Goal: Task Accomplishment & Management: Use online tool/utility

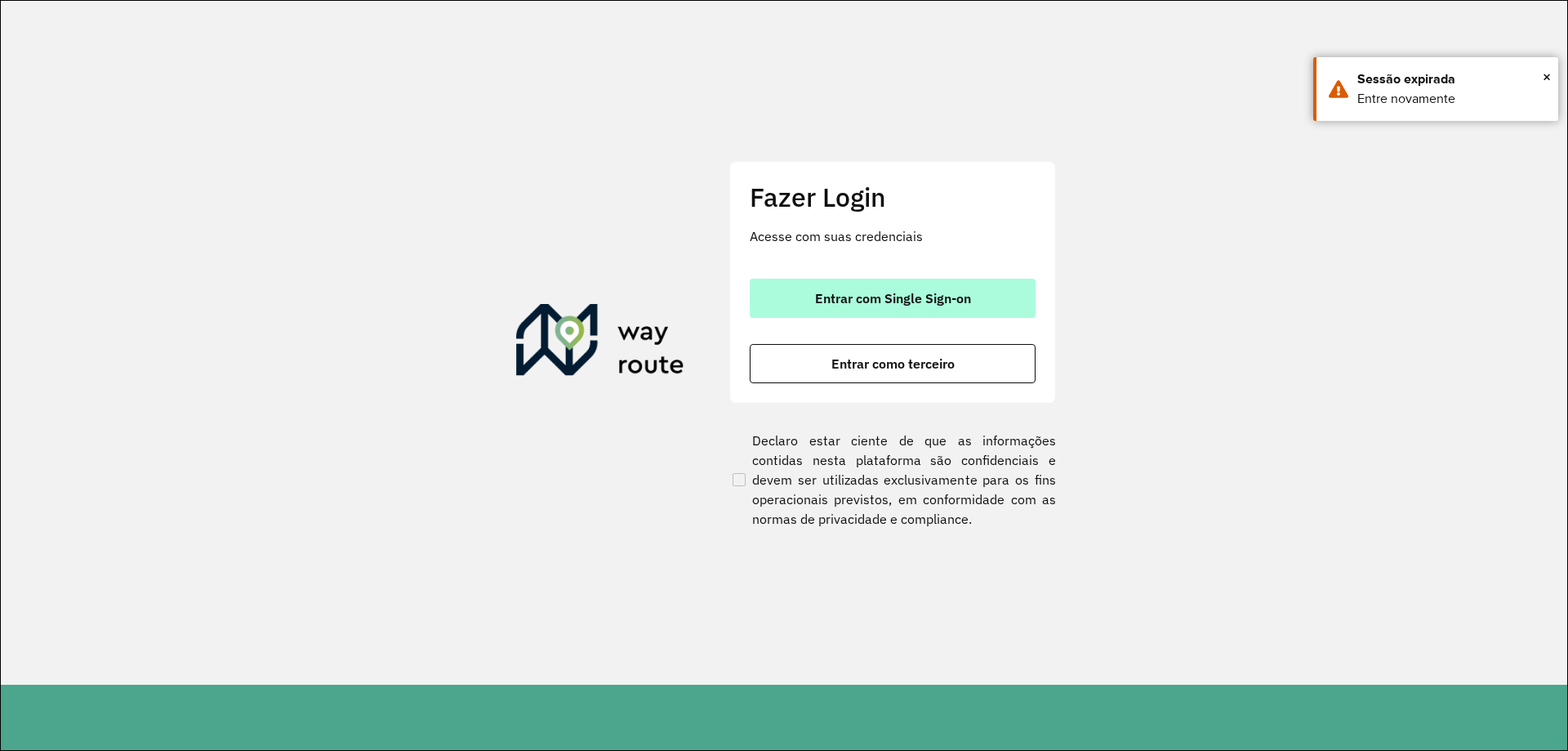
click at [850, 310] on button "Entrar com Single Sign-on" at bounding box center [892, 298] width 286 height 39
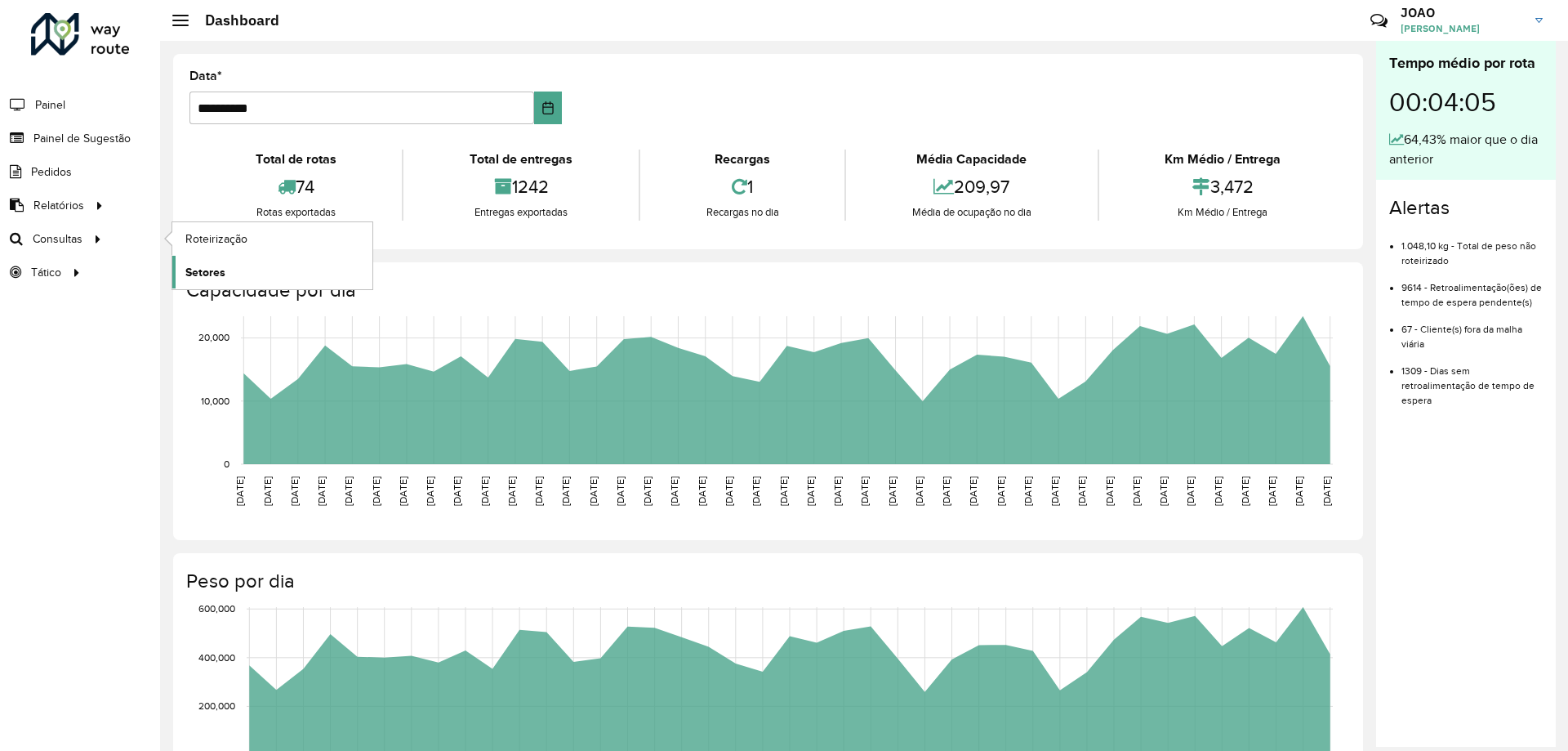
click at [218, 265] on span "Setores" at bounding box center [205, 272] width 40 height 17
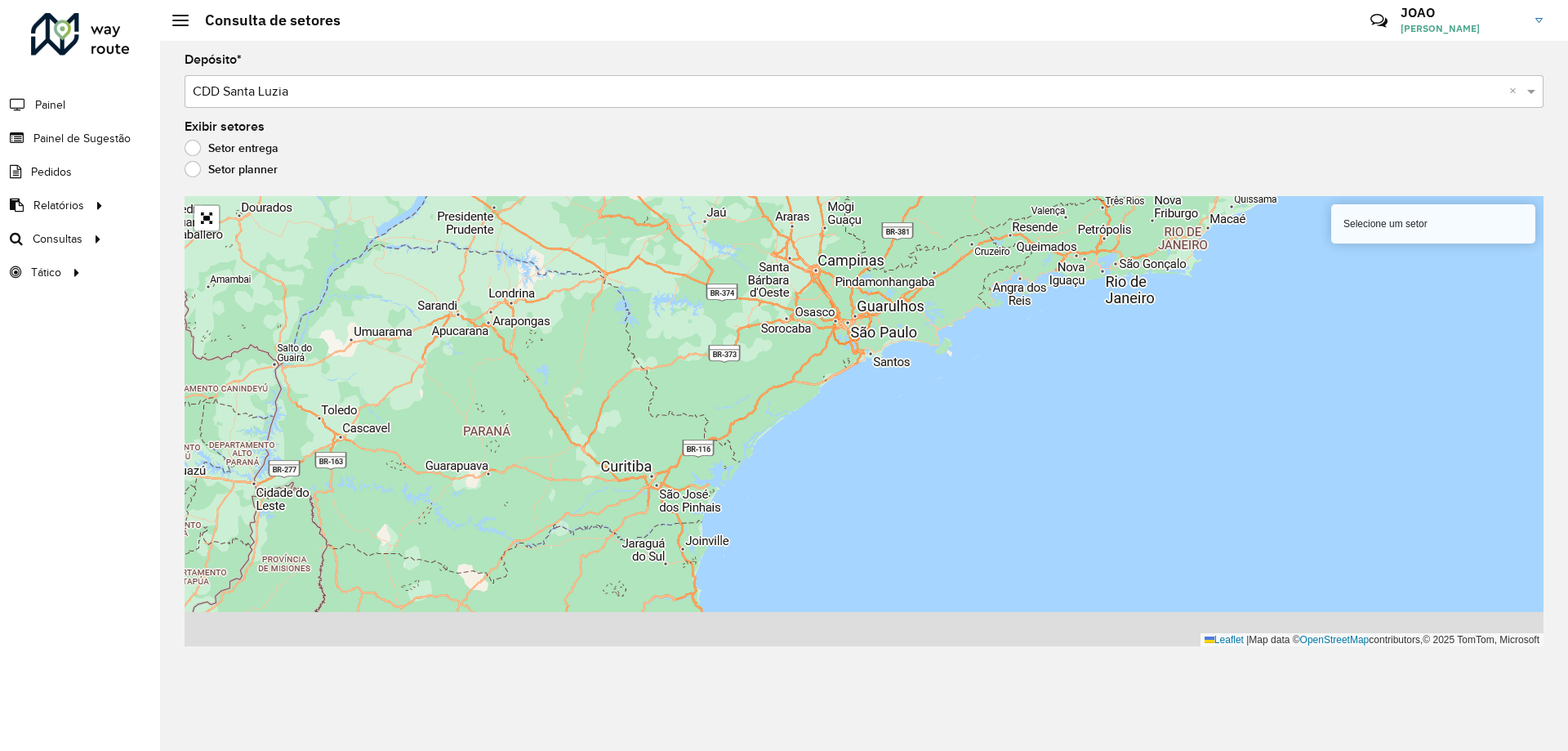
click at [211, 232] on div "Selecione um setor Leaflet | Map data © OpenStreetMap contributors,© 2025 TomTo…" at bounding box center [864, 420] width 1358 height 450
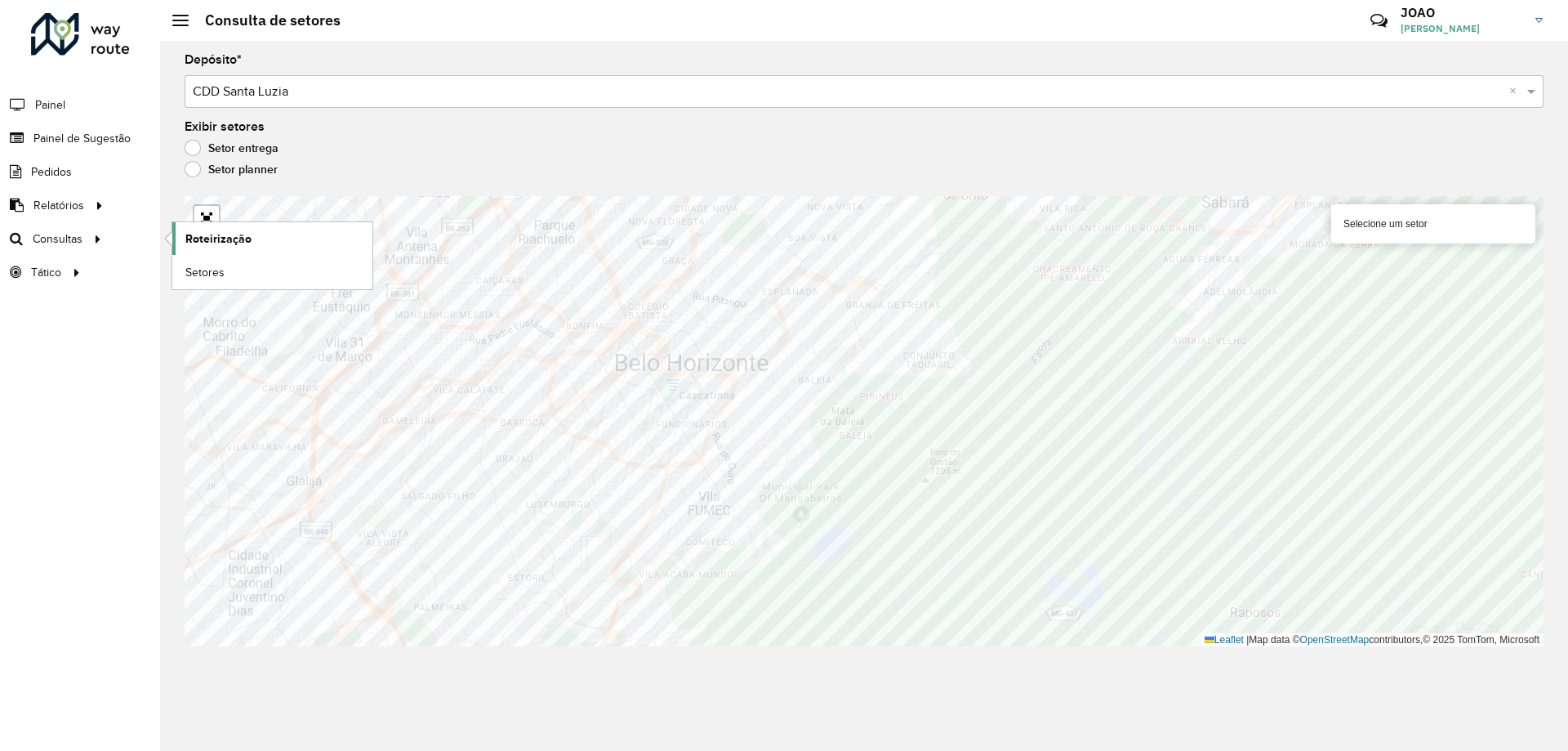
click at [219, 240] on span "Roteirização" at bounding box center [217, 238] width 66 height 17
click at [67, 248] on link "Consultas" at bounding box center [55, 238] width 110 height 32
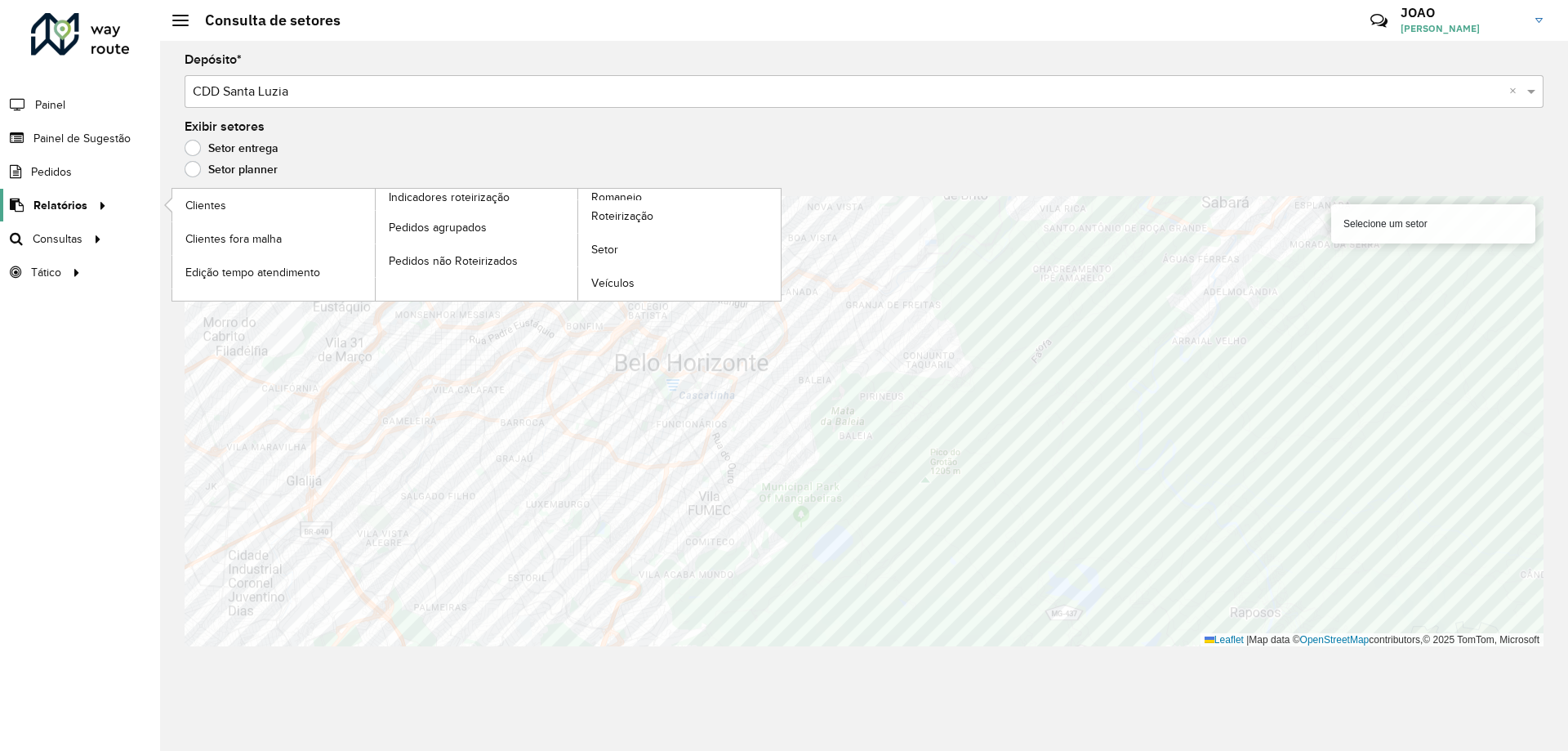
click at [67, 211] on span "Relatórios" at bounding box center [60, 205] width 54 height 17
click at [613, 248] on span "Setor" at bounding box center [605, 249] width 28 height 17
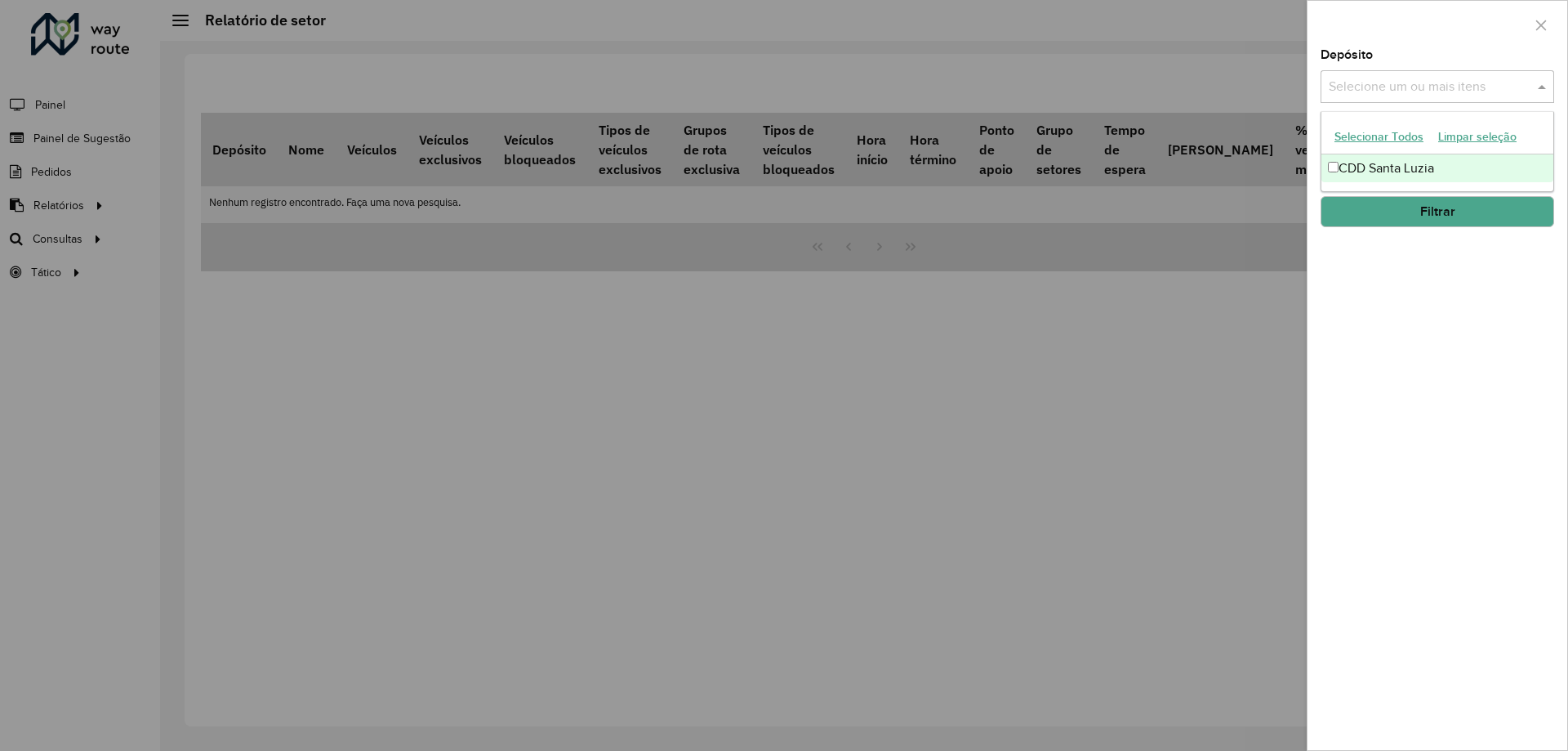
click at [1444, 93] on input "text" at bounding box center [1428, 88] width 209 height 20
click at [1422, 170] on div "CDD Santa Luzia" at bounding box center [1437, 168] width 232 height 28
click at [1417, 262] on div "Depósito Selecione um ou mais itens CDD Santa Luzia × × Grupo de Depósito Selec…" at bounding box center [1437, 400] width 260 height 701
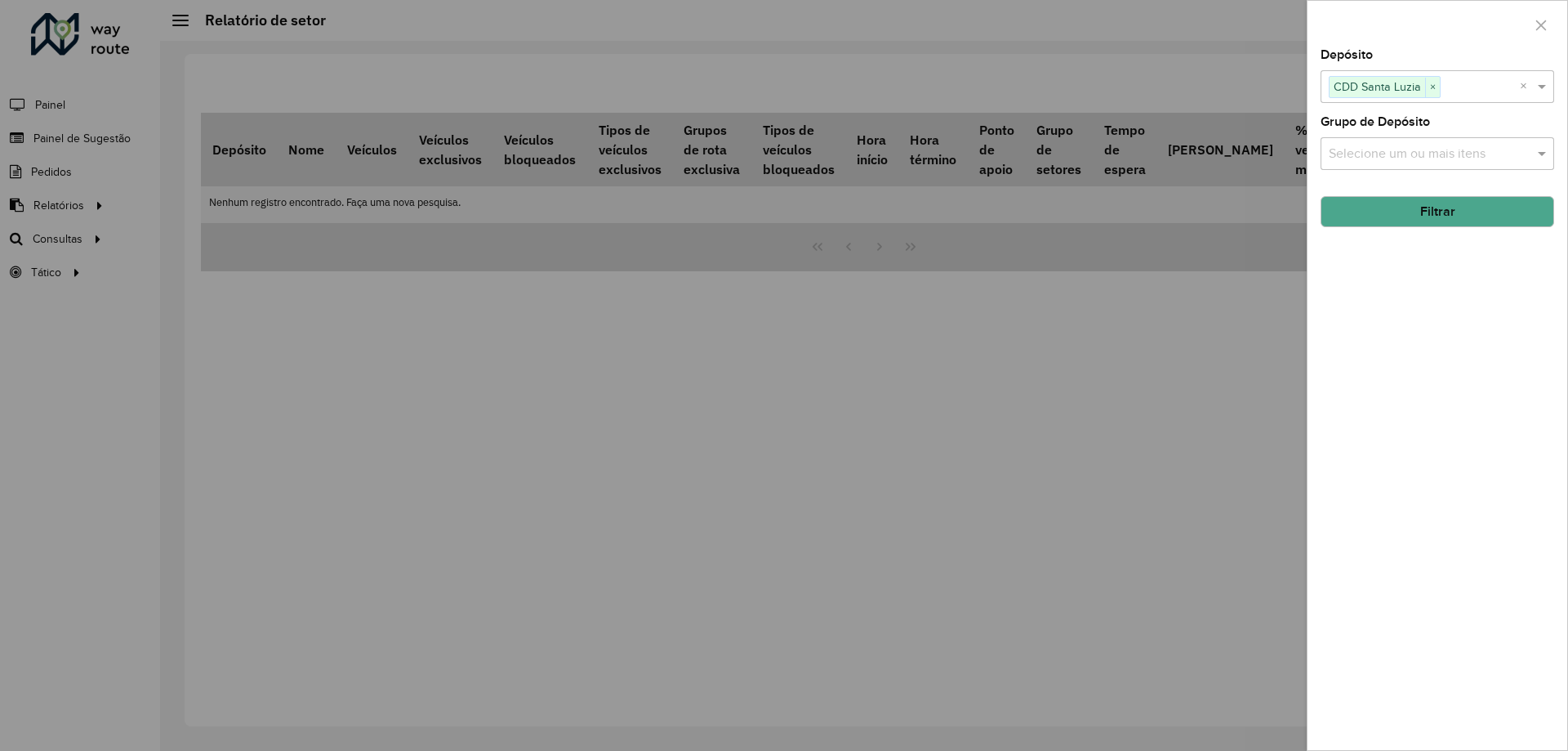
click at [1434, 160] on input "text" at bounding box center [1428, 155] width 209 height 20
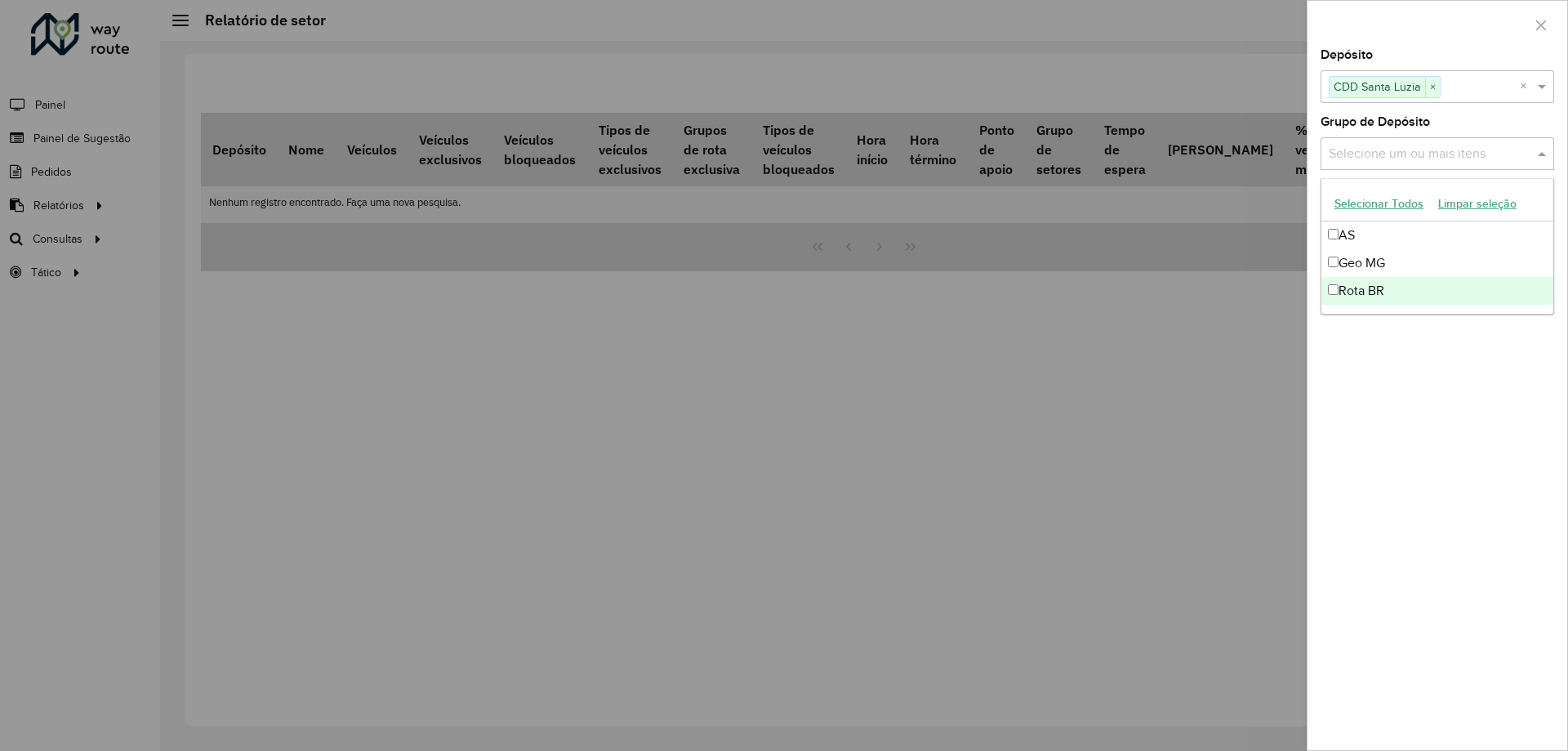
click at [1391, 283] on div "Rota BR" at bounding box center [1437, 290] width 232 height 28
click at [1400, 318] on div "Depósito Selecione um ou mais itens CDD Santa Luzia × × Grupo de Depósito Selec…" at bounding box center [1437, 400] width 260 height 701
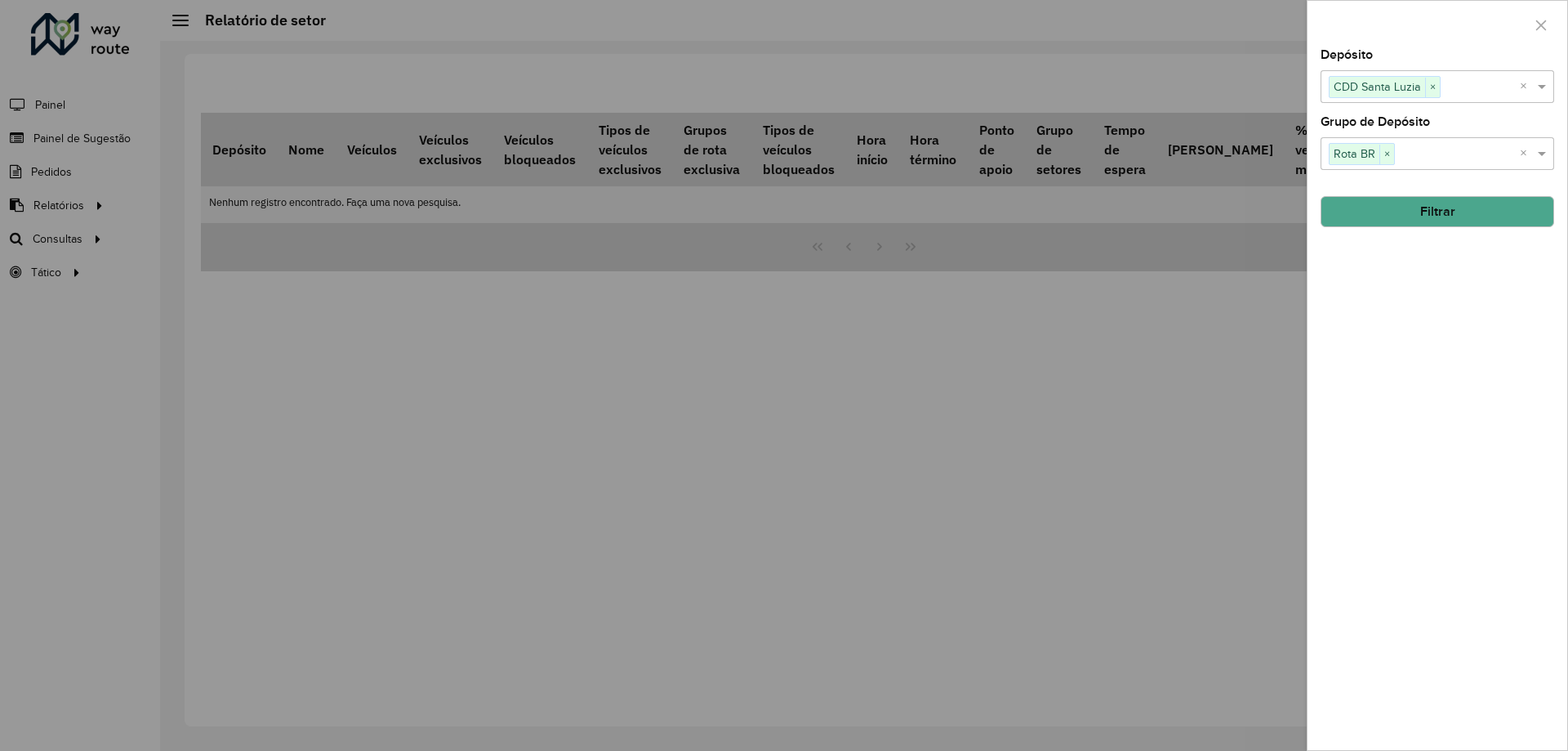
click at [1414, 209] on button "Filtrar" at bounding box center [1436, 212] width 233 height 31
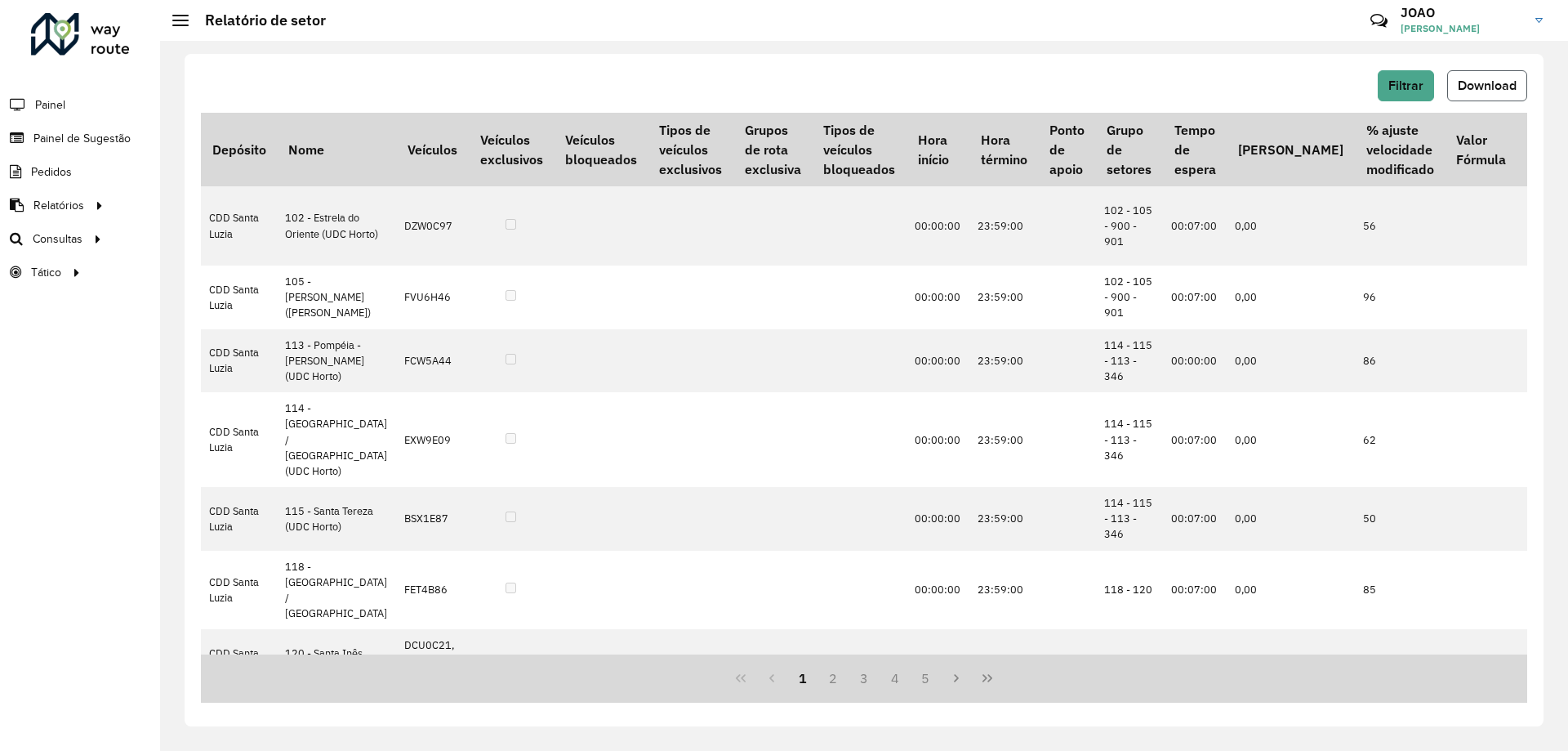
click at [1492, 83] on span "Download" at bounding box center [1487, 86] width 59 height 14
click at [225, 266] on link "Setores" at bounding box center [271, 272] width 200 height 32
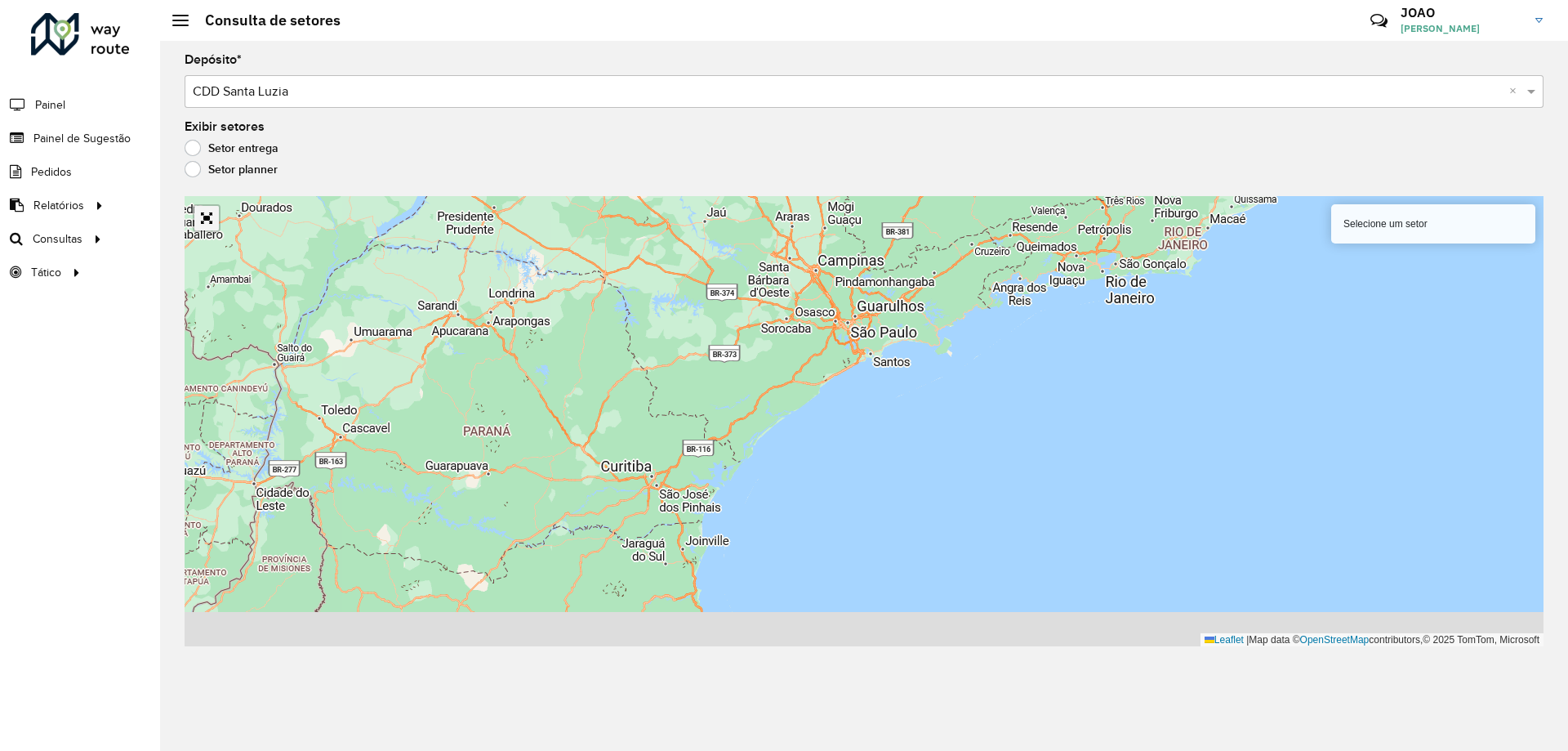
click at [200, 223] on hb-app "Aguarde... Pop-up bloqueado! Seu navegador bloqueou automáticamente a abertura …" at bounding box center [784, 375] width 1568 height 751
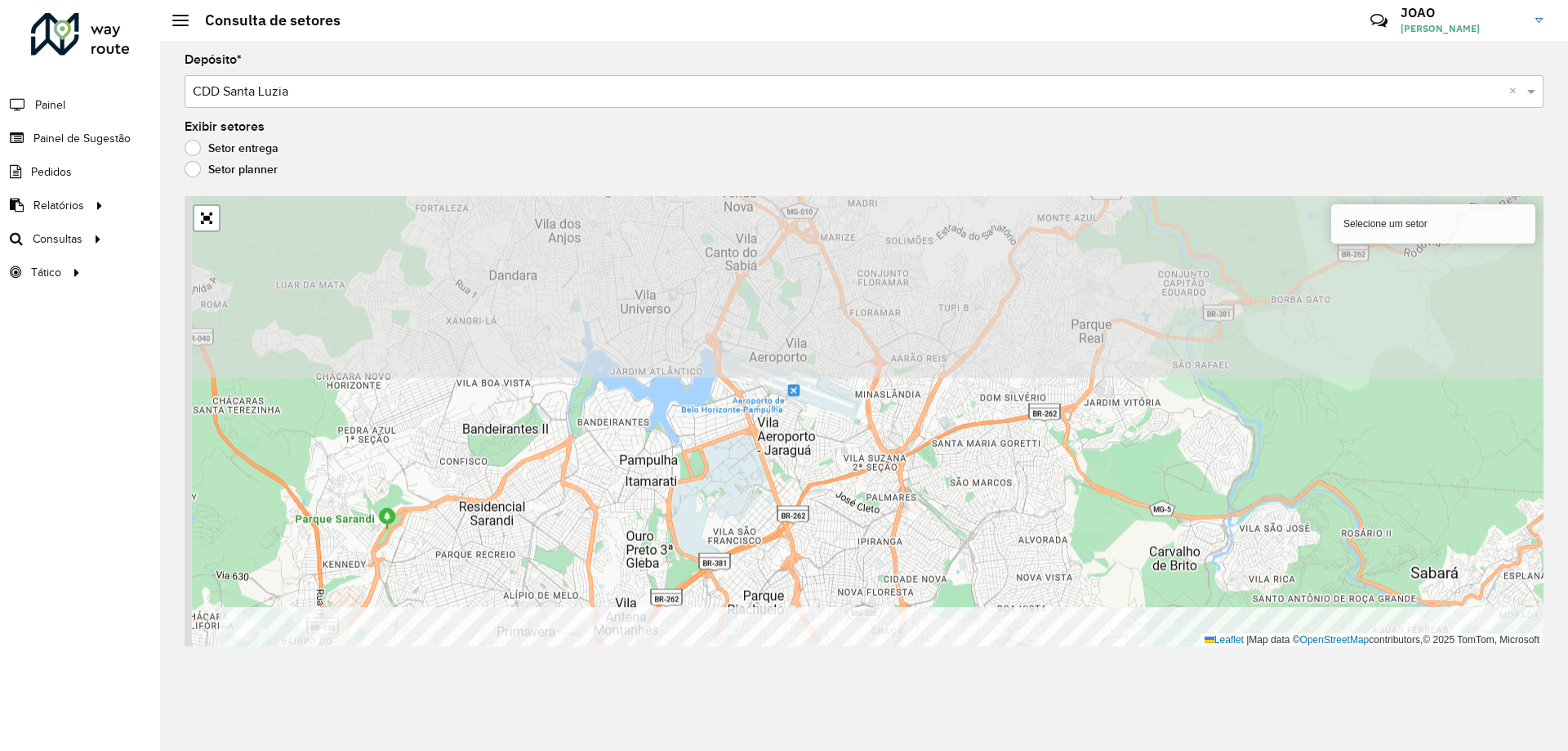
click at [897, 720] on div "Depósito * Selecione um depósito × CDD Santa Luzia × Exibir setores Setor entre…" at bounding box center [864, 396] width 1408 height 710
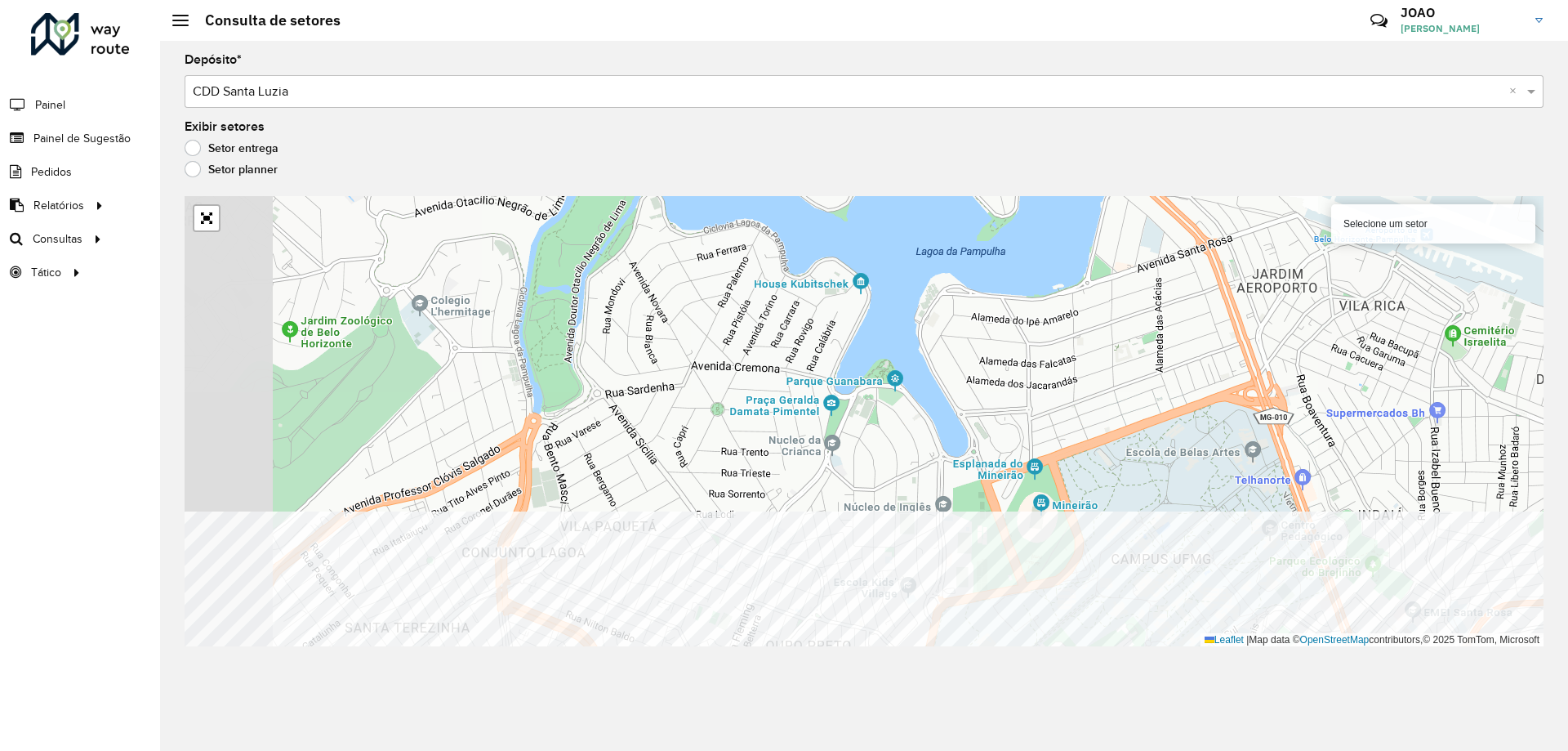
click at [1176, 678] on div "Depósito * Selecione um depósito × CDD Santa Luzia × Exibir setores Setor entre…" at bounding box center [864, 396] width 1408 height 710
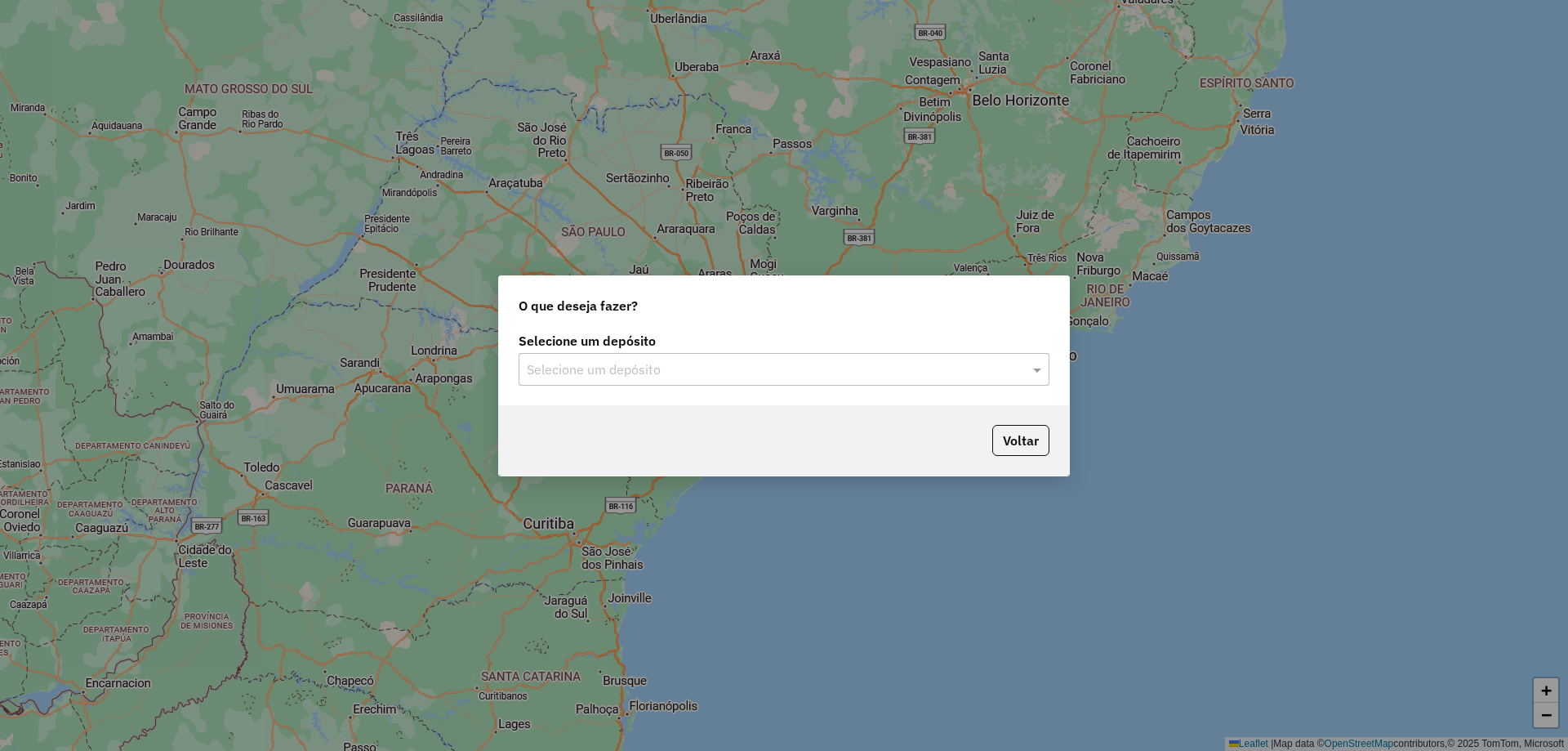
click at [778, 389] on div "Selecione um depósito Selecione um depósito" at bounding box center [783, 367] width 570 height 77
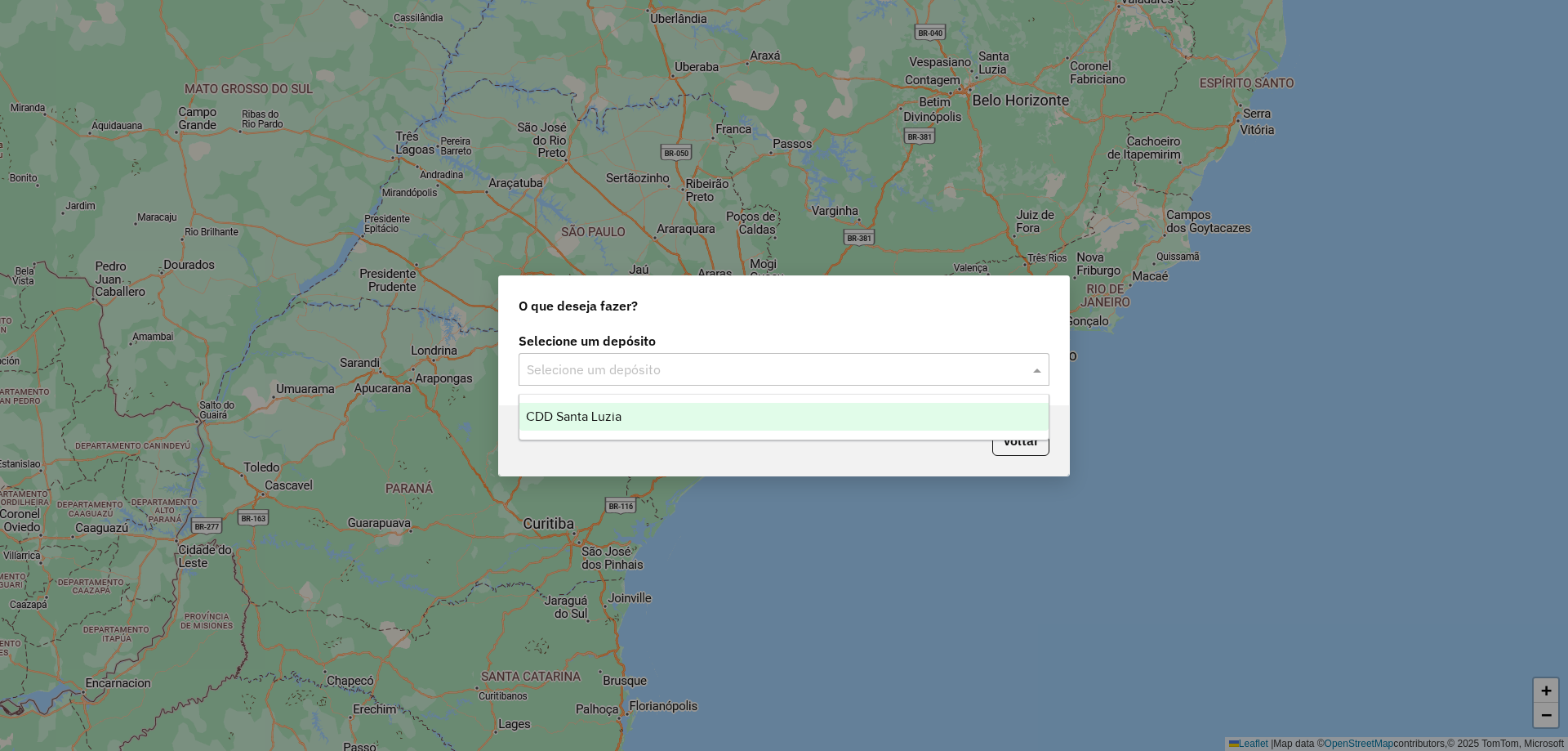
click at [796, 360] on input "text" at bounding box center [767, 370] width 482 height 20
click at [772, 419] on div "CDD Santa Luzia" at bounding box center [784, 416] width 529 height 28
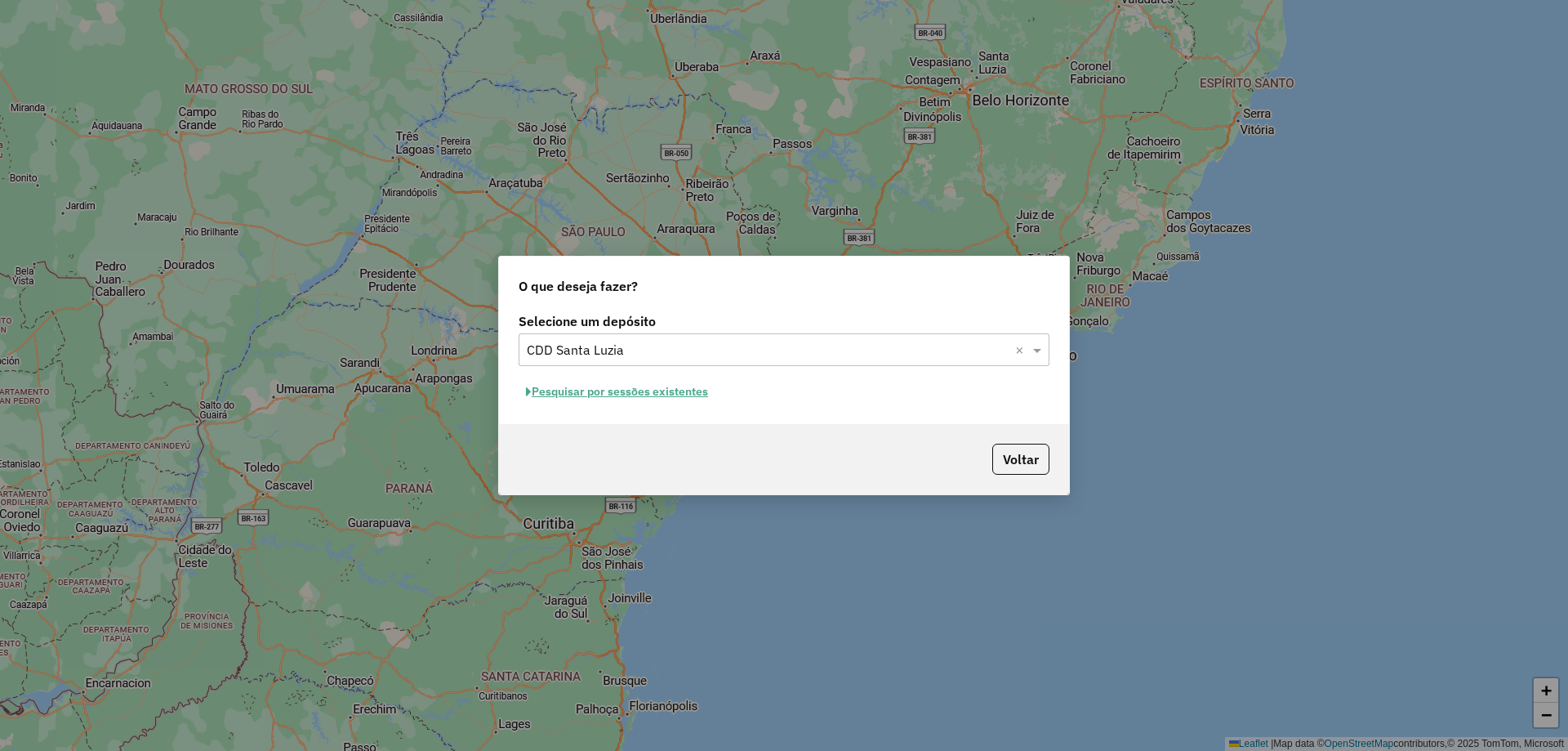
click at [686, 383] on button "Pesquisar por sessões existentes" at bounding box center [617, 392] width 197 height 26
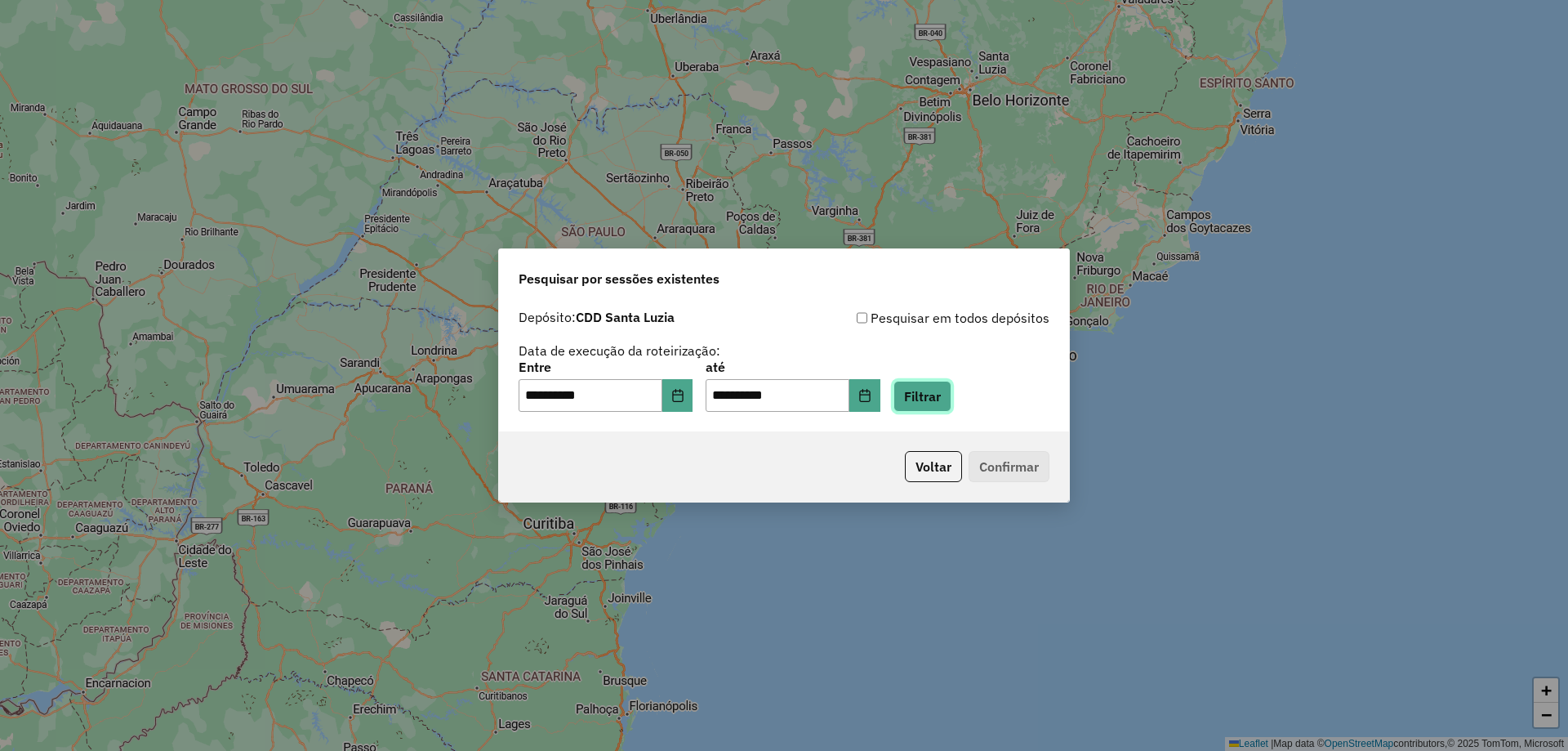
click at [928, 400] on button "Filtrar" at bounding box center [922, 397] width 58 height 31
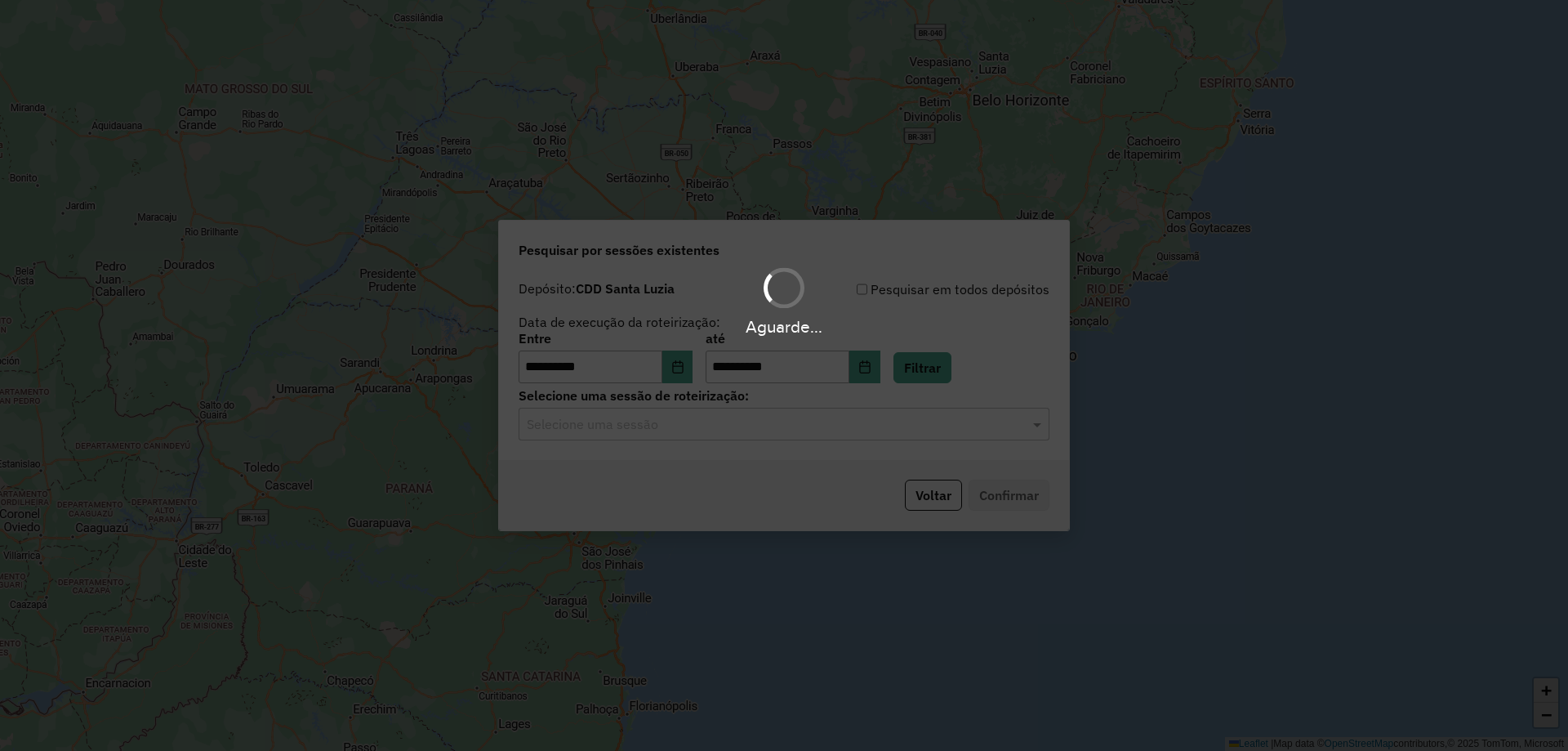
click at [675, 435] on hb-app "**********" at bounding box center [784, 375] width 1568 height 751
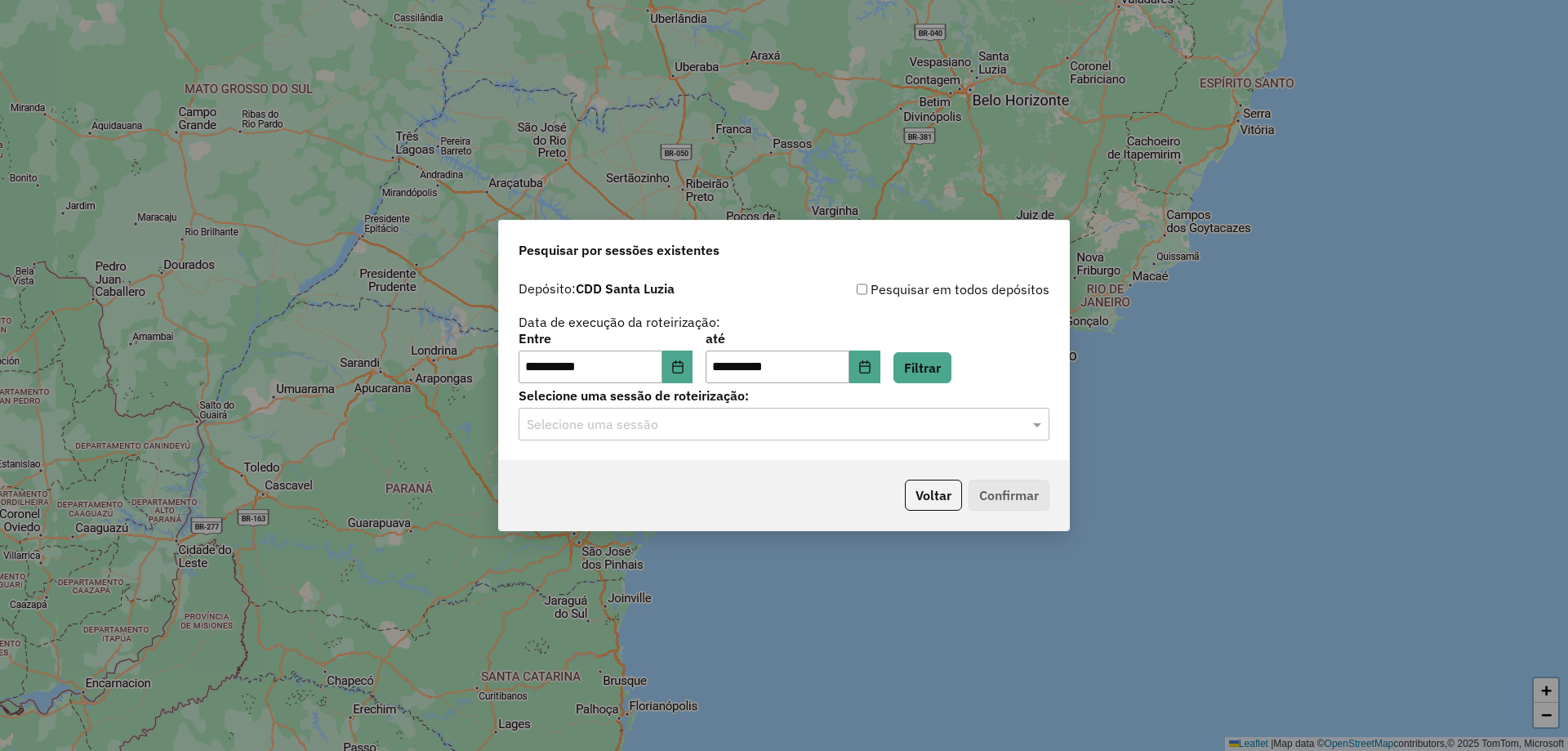
click at [692, 414] on ng-select "Selecione uma sessão" at bounding box center [784, 423] width 531 height 32
click at [701, 425] on input "text" at bounding box center [767, 425] width 482 height 20
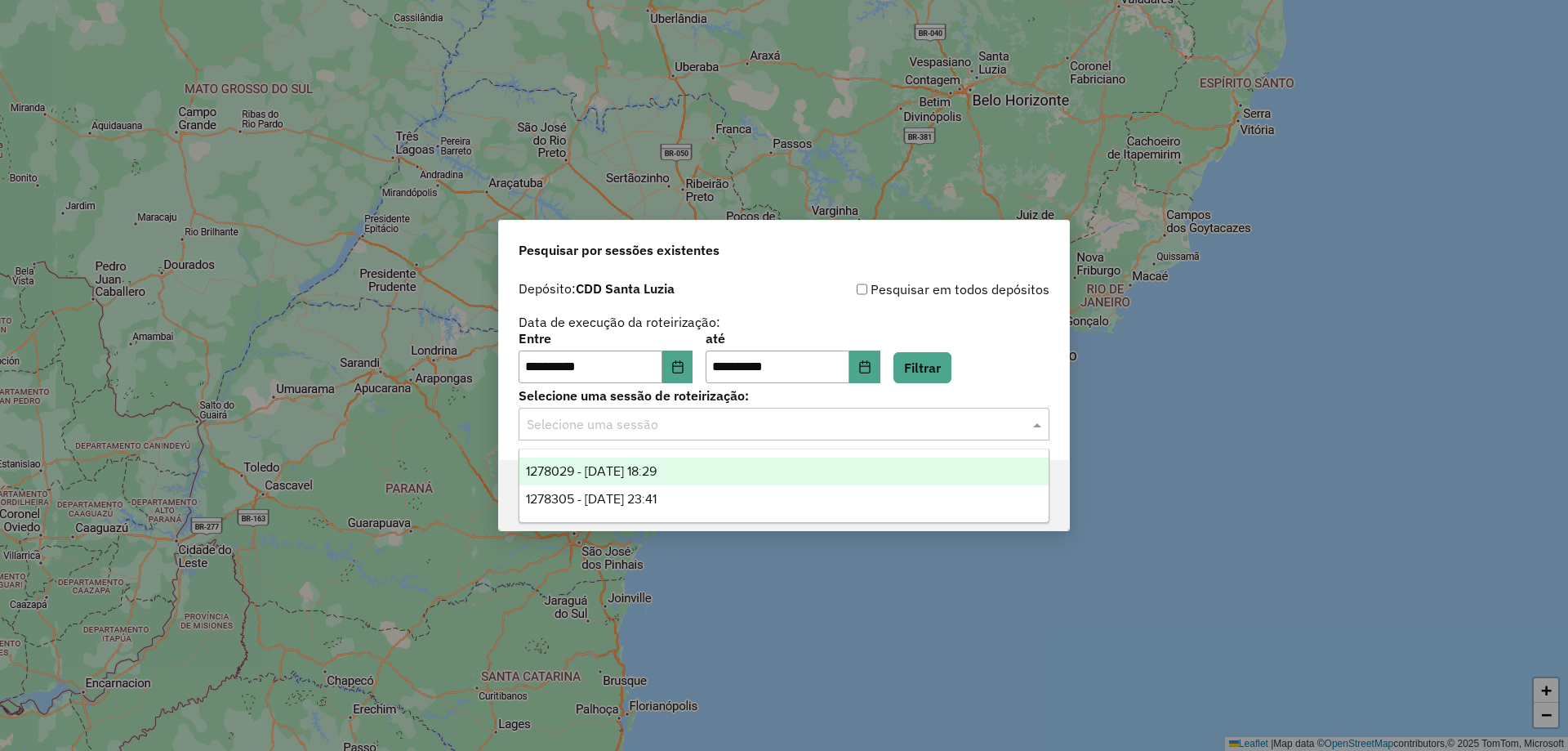
click at [721, 472] on div "1278029 - 18/09/2025 18:29" at bounding box center [784, 471] width 529 height 28
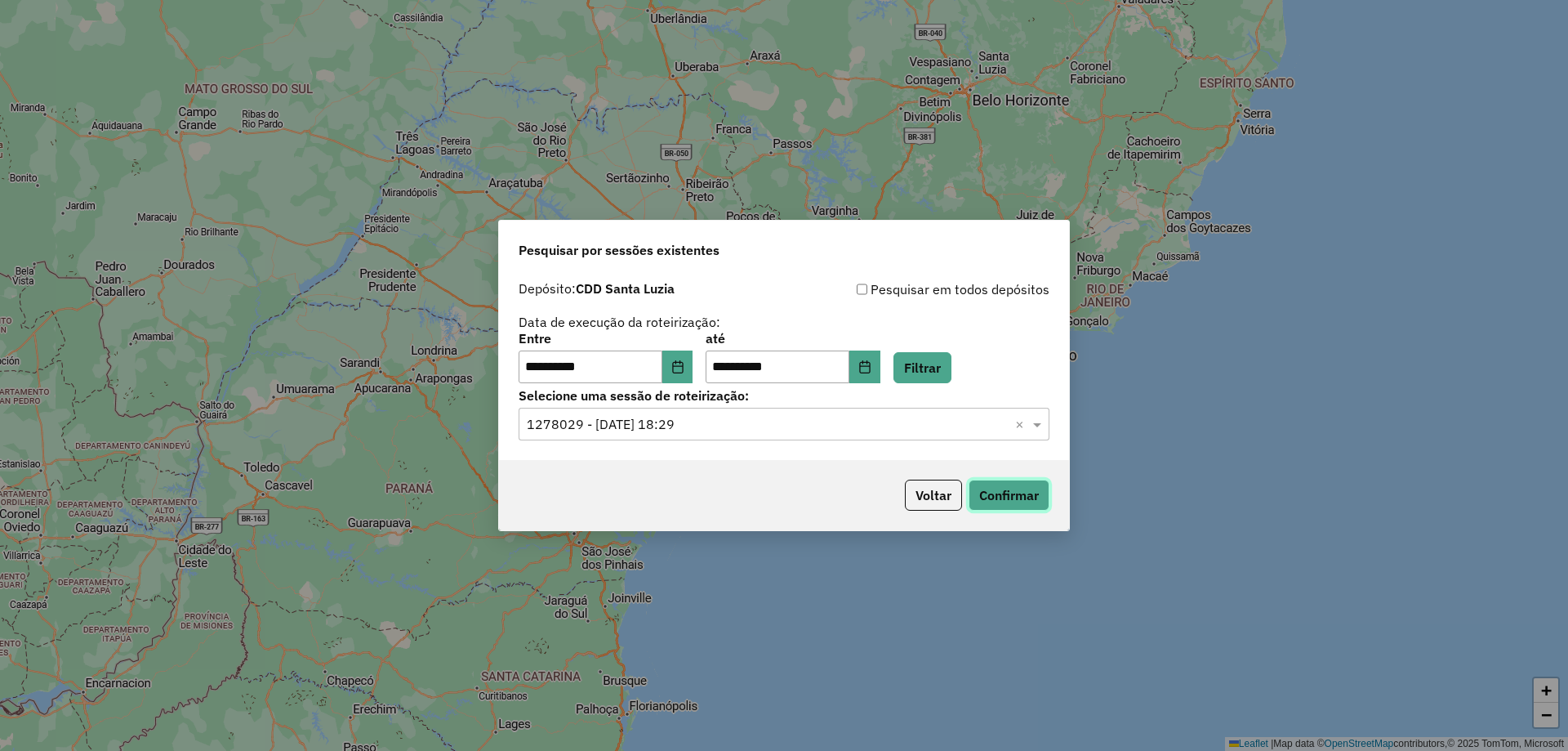
click at [1011, 491] on button "Confirmar" at bounding box center [1008, 495] width 81 height 31
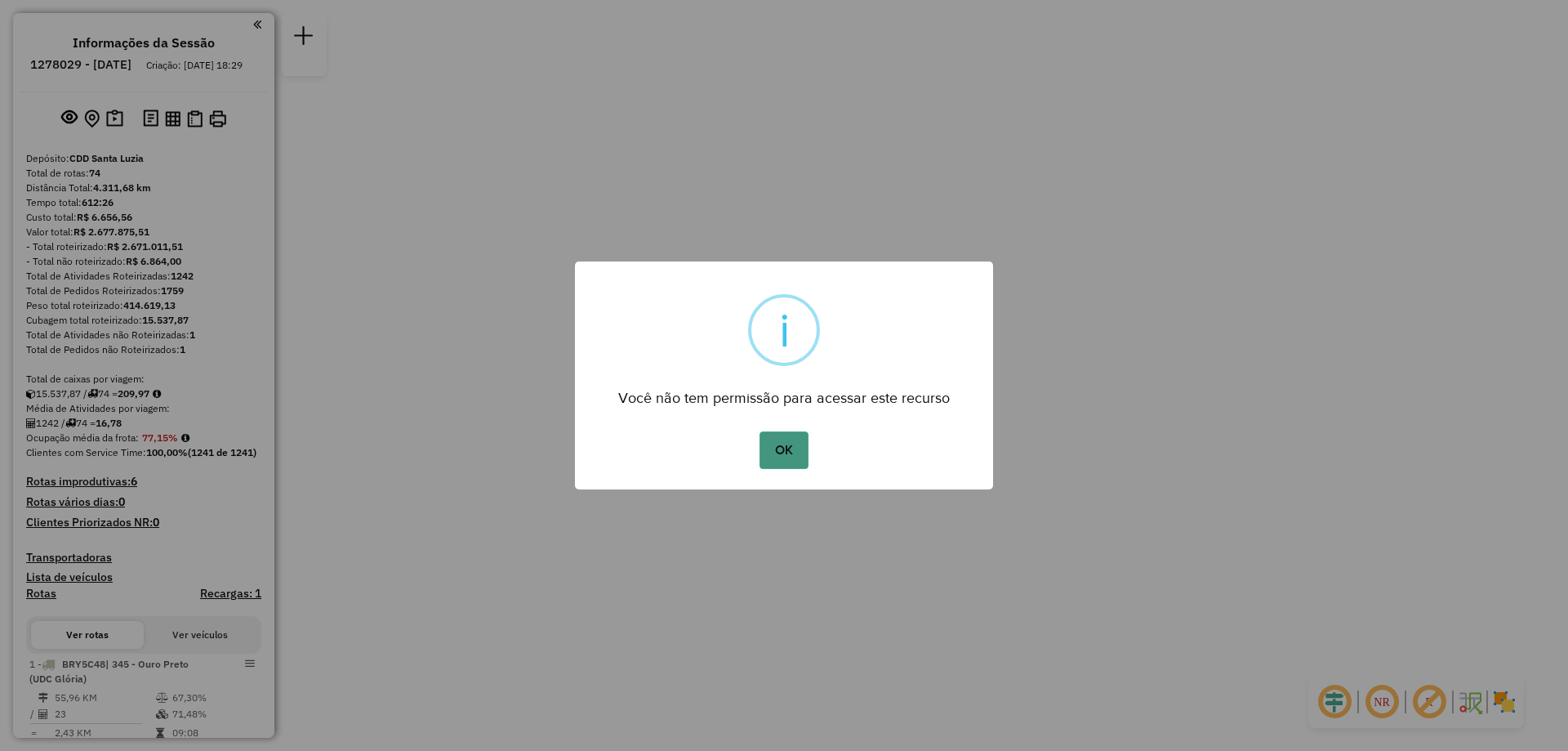
click at [765, 459] on button "OK" at bounding box center [783, 450] width 48 height 37
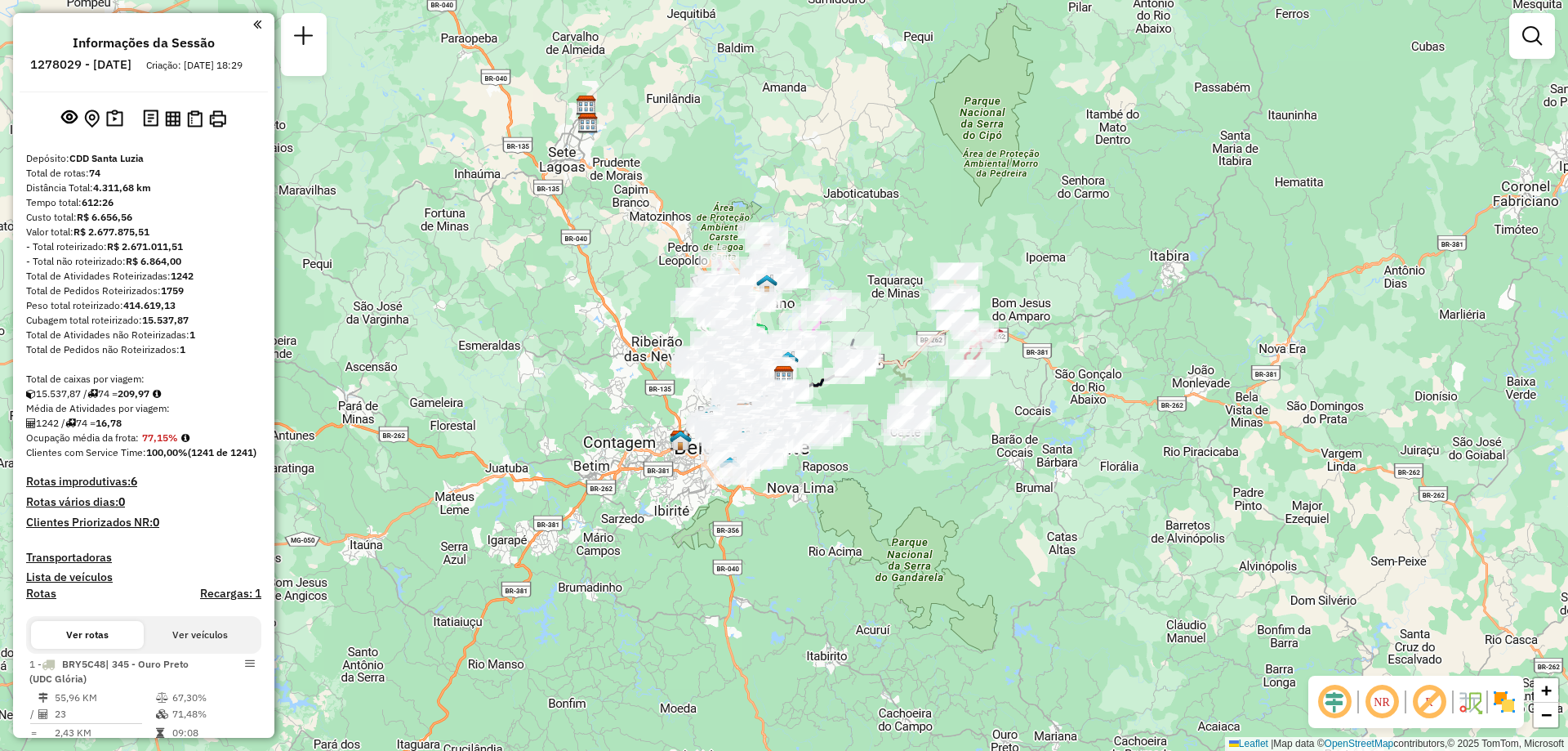
click at [1538, 56] on div at bounding box center [1532, 35] width 45 height 45
click at [1537, 36] on em at bounding box center [1532, 36] width 20 height 20
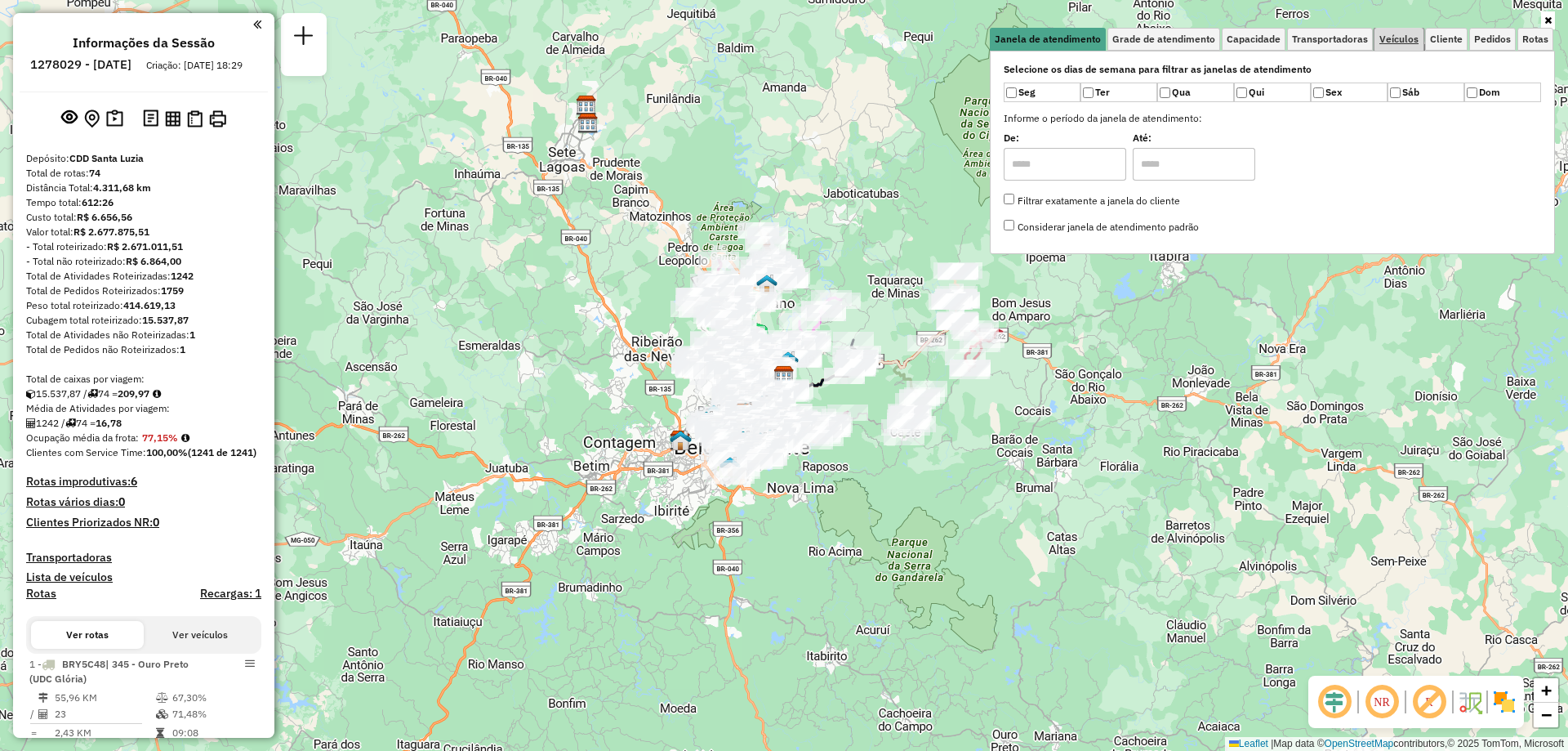
click at [1392, 39] on span "Veículos" at bounding box center [1399, 39] width 39 height 10
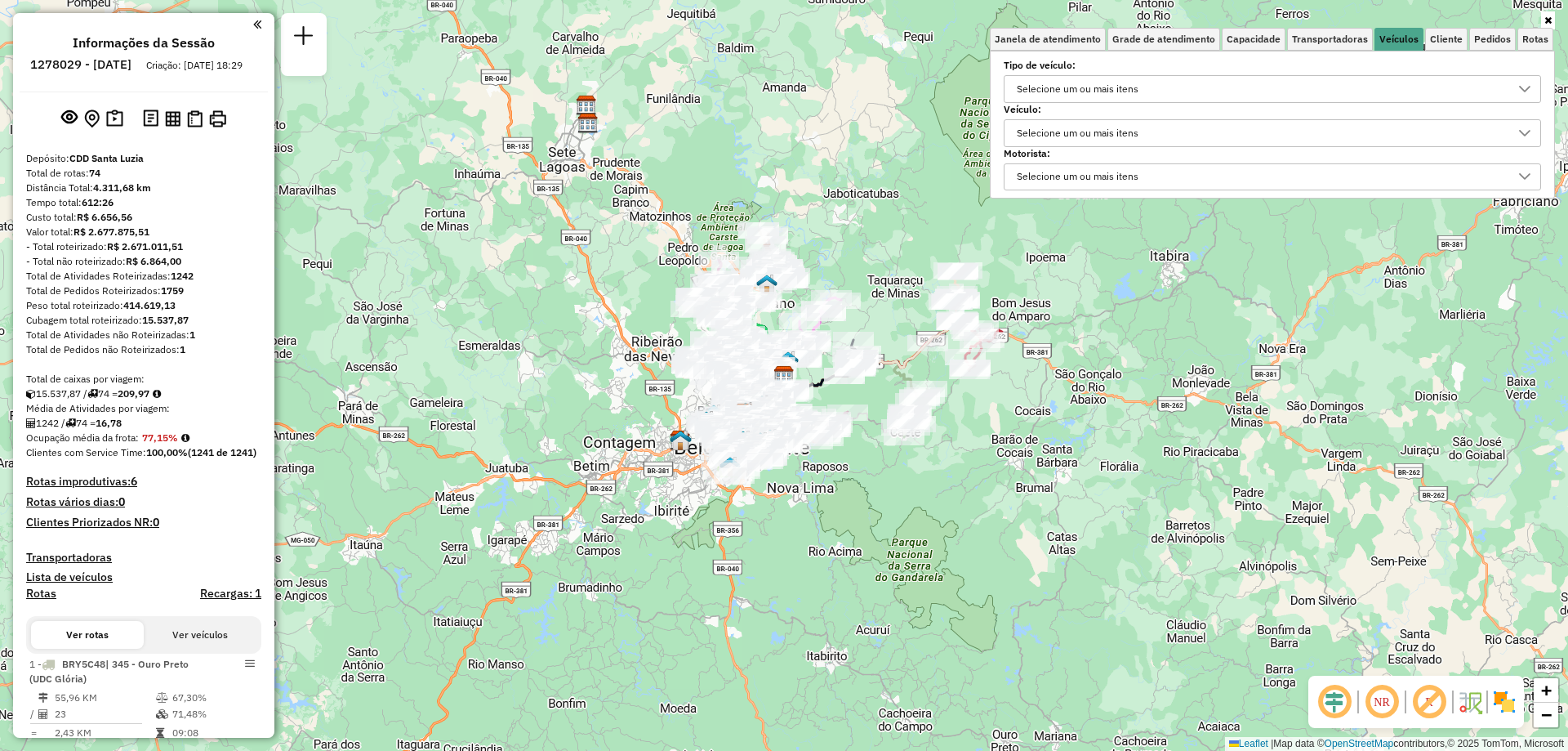
click at [1050, 140] on div "Selecione um ou mais itens" at bounding box center [1077, 133] width 133 height 27
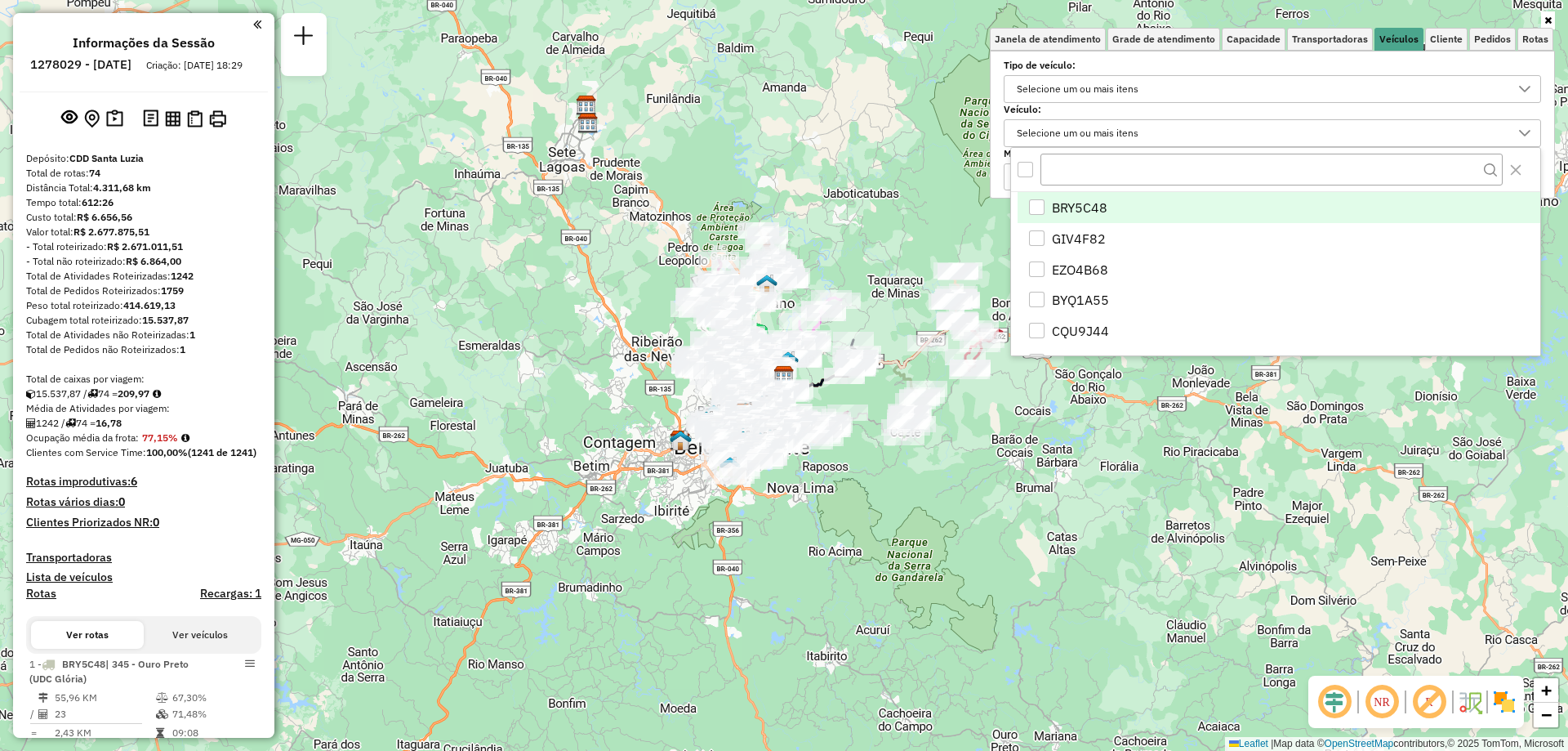
scroll to position [10, 56]
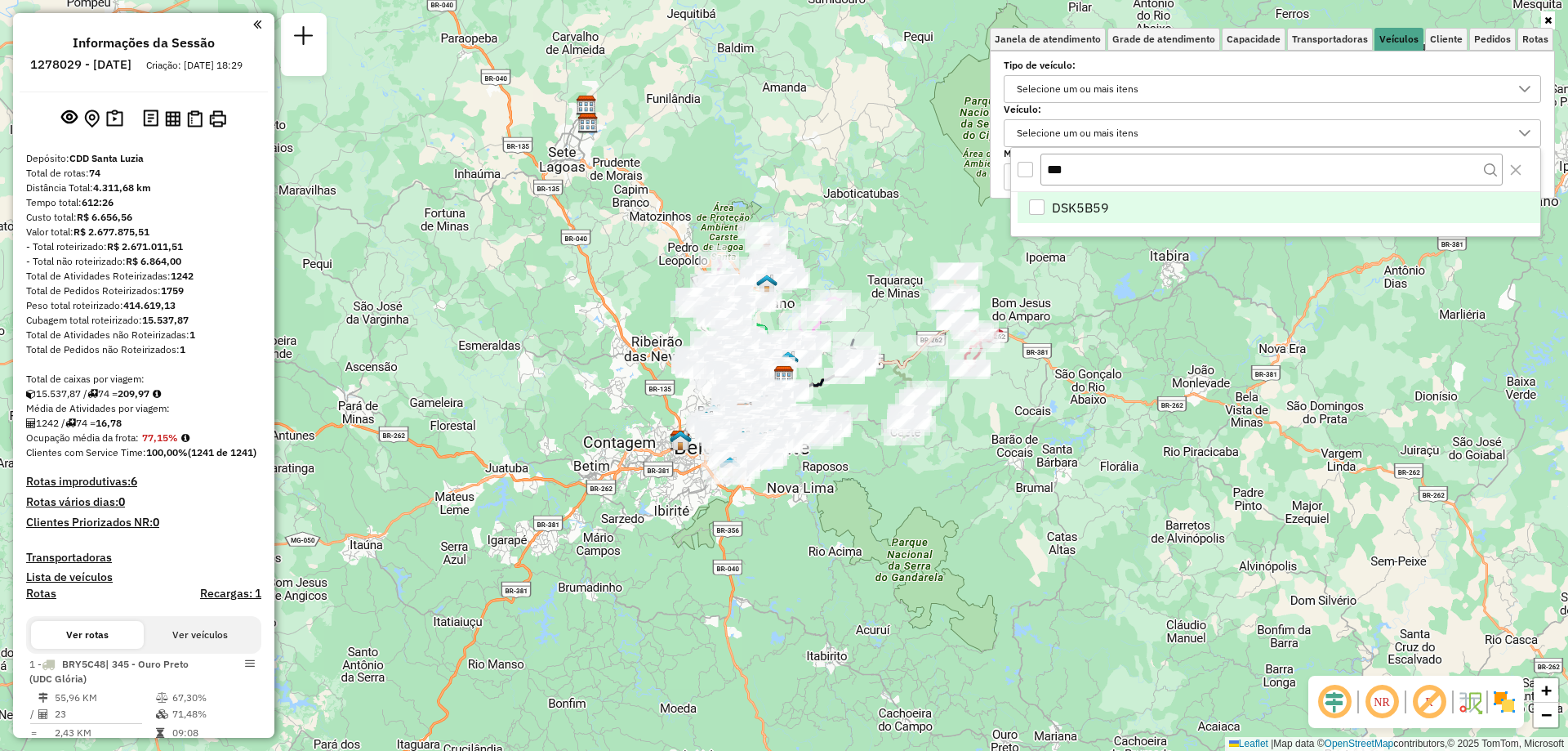
type input "***"
click at [1112, 198] on li "DSK5B59" at bounding box center [1278, 208] width 522 height 31
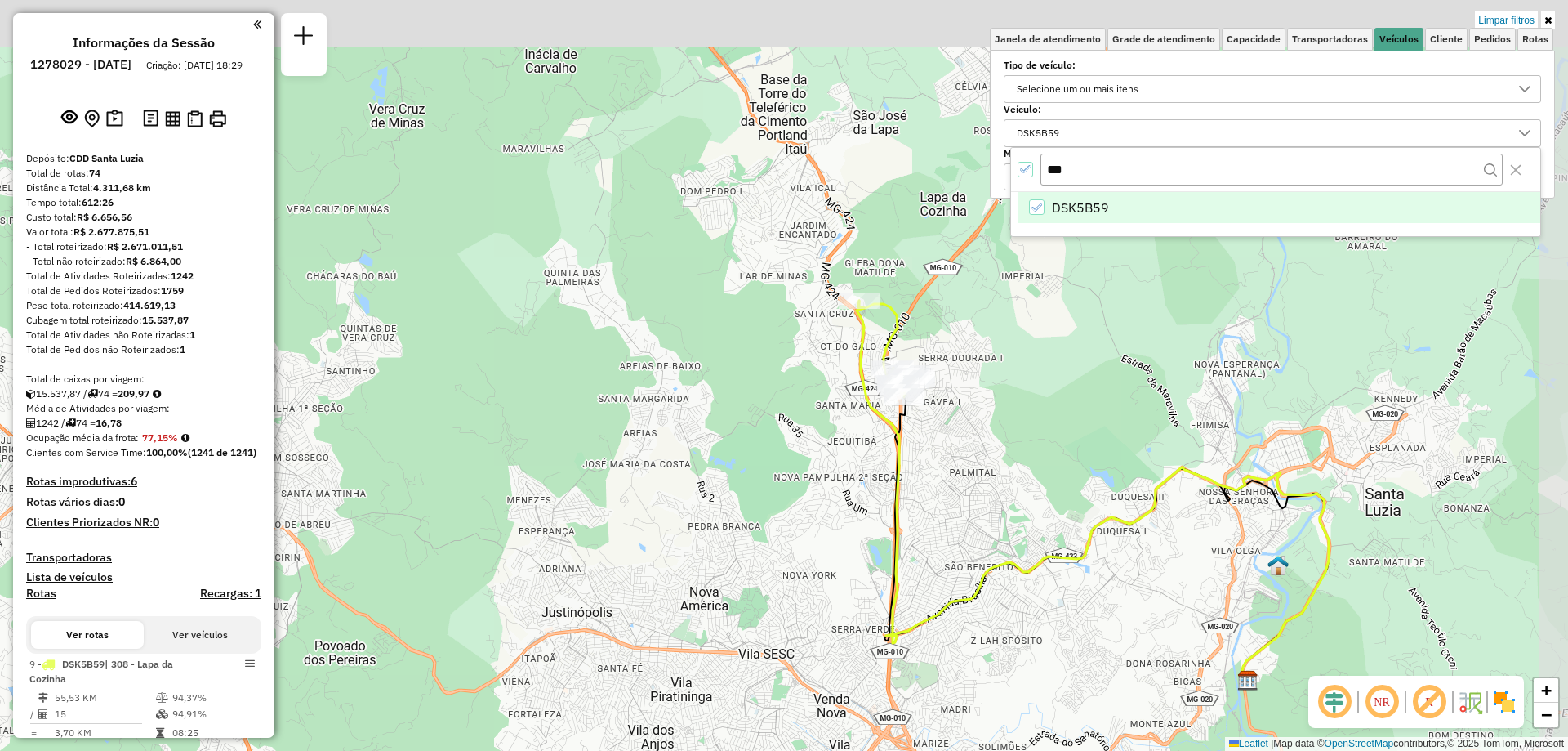
drag, startPoint x: 897, startPoint y: 354, endPoint x: 837, endPoint y: 432, distance: 98.4
click at [837, 432] on div "Limpar filtros Janela de atendimento Grade de atendimento Capacidade Transporta…" at bounding box center [784, 375] width 1568 height 751
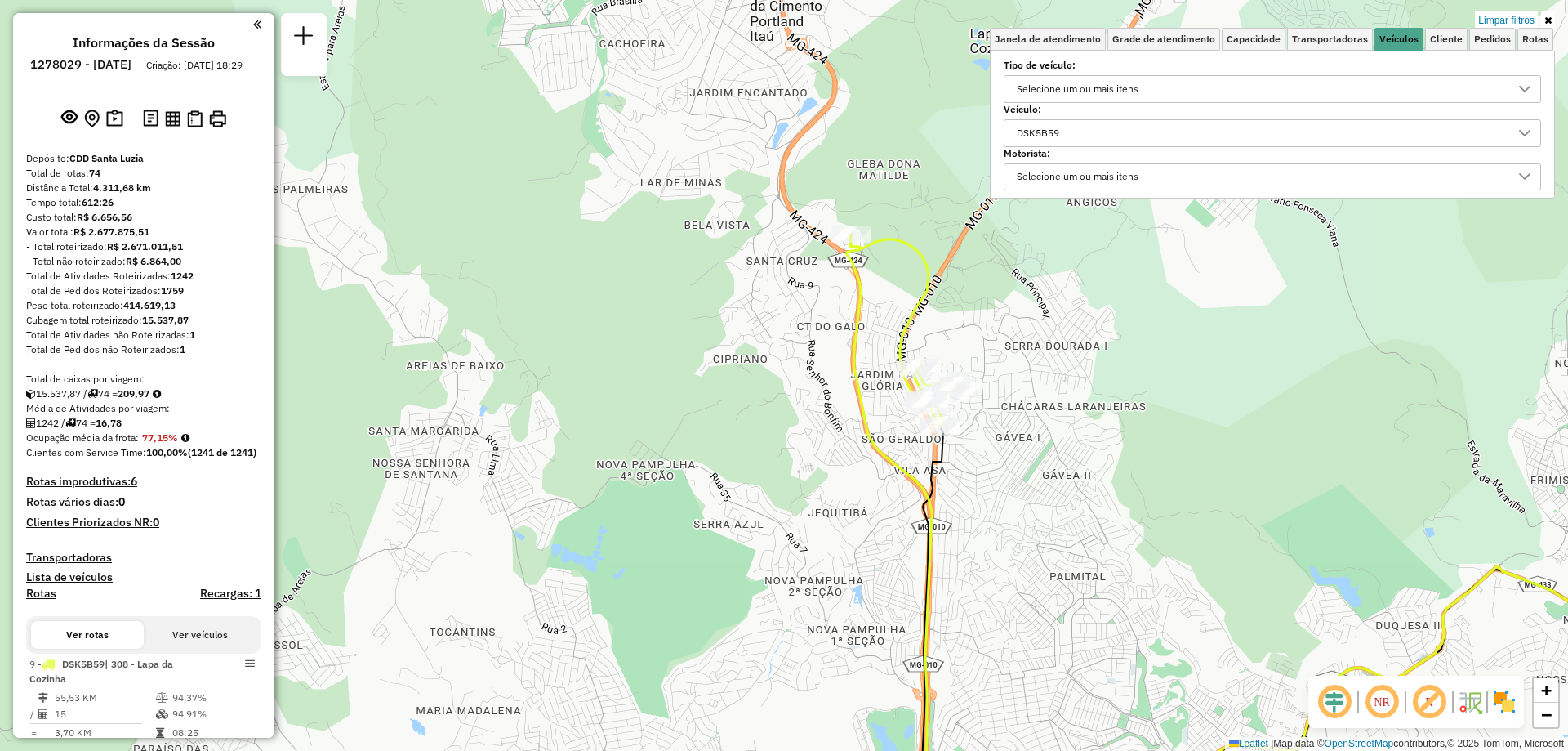
drag, startPoint x: 830, startPoint y: 410, endPoint x: 795, endPoint y: 438, distance: 44.8
click at [795, 438] on div "Limpar filtros Janela de atendimento Grade de atendimento Capacidade Transporta…" at bounding box center [784, 375] width 1568 height 751
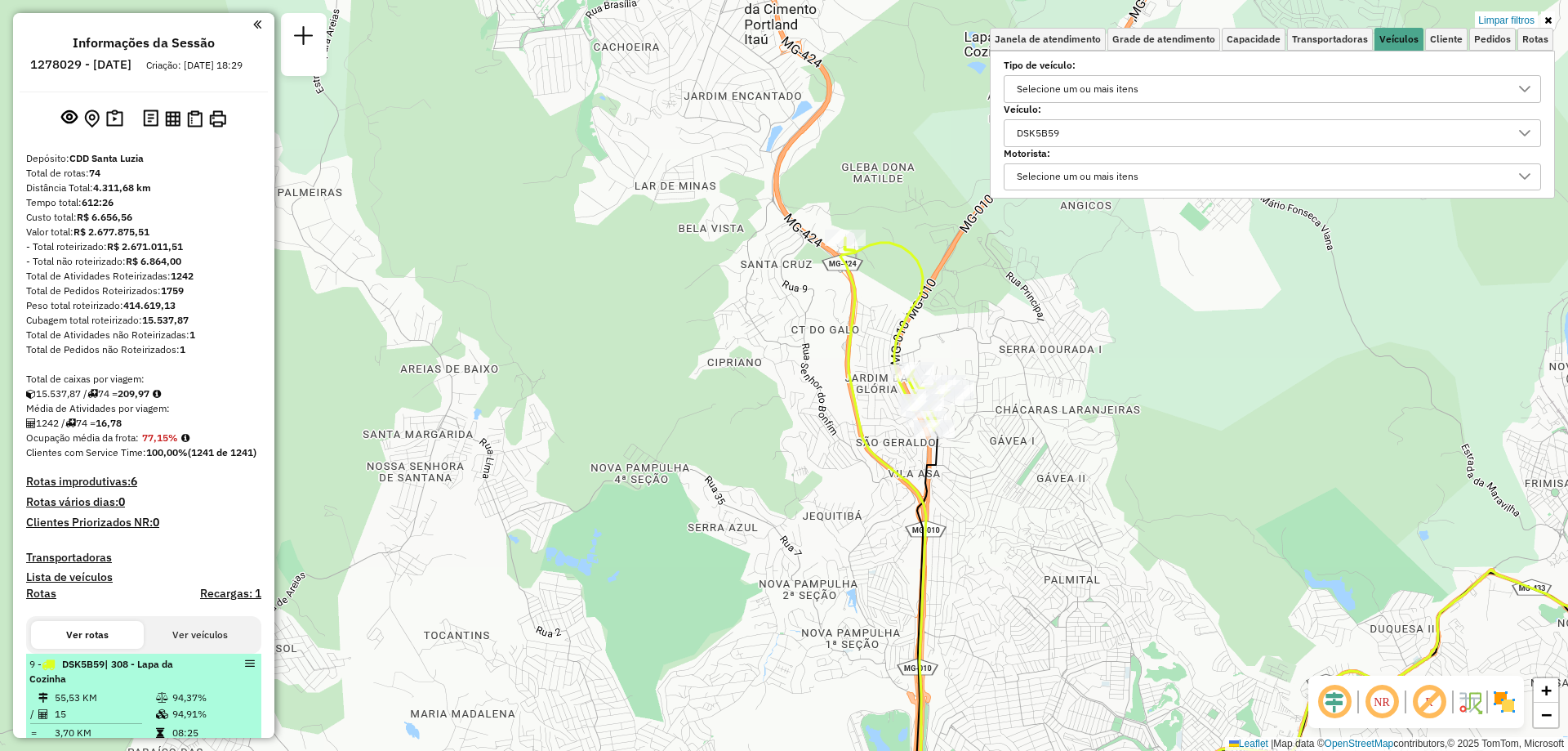
click at [134, 686] on div "9 - DSK5B59 | 308 - Lapa da Cozinha" at bounding box center [116, 671] width 173 height 30
select select "**********"
